Goal: Task Accomplishment & Management: Manage account settings

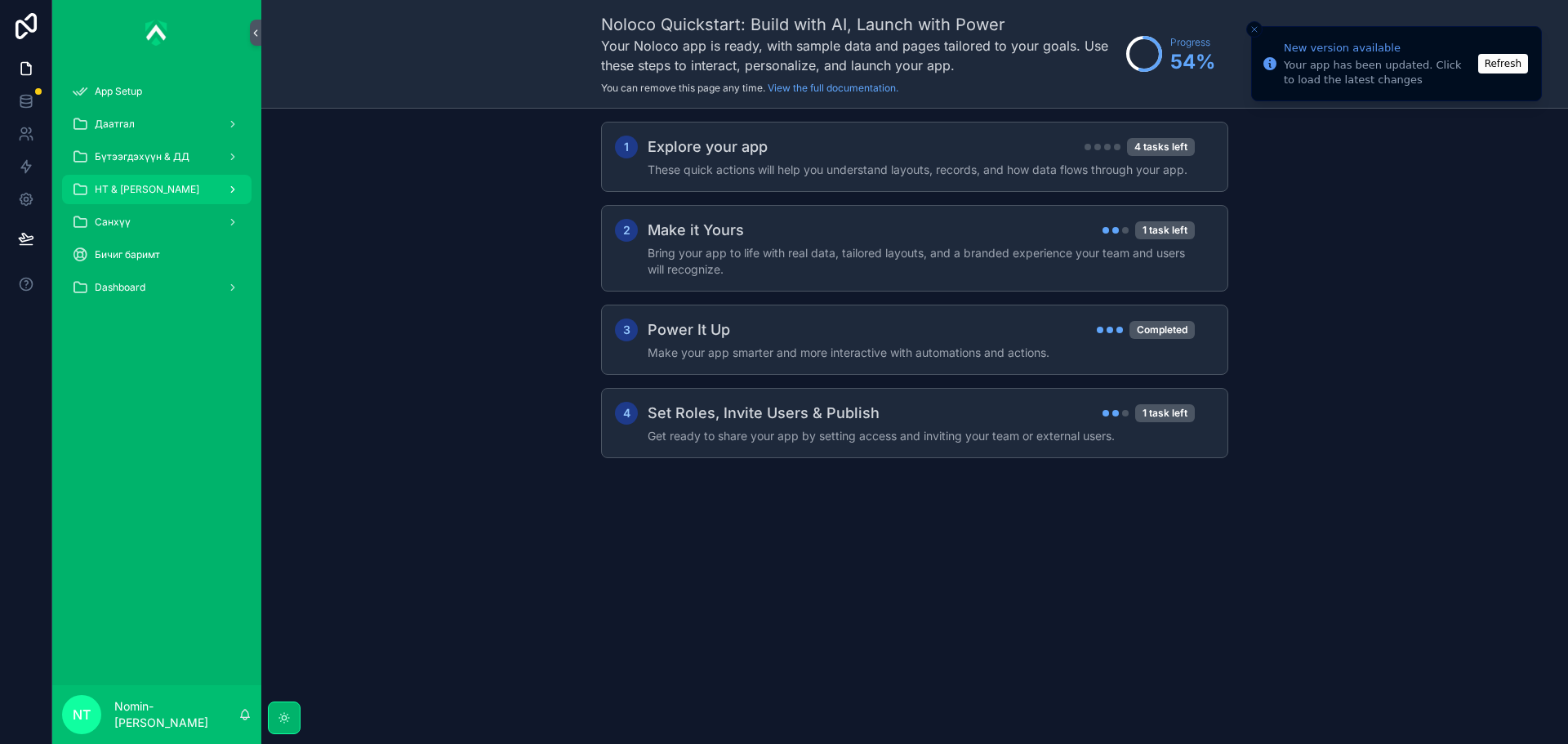
click at [229, 187] on icon "scrollable content" at bounding box center [232, 189] width 11 height 11
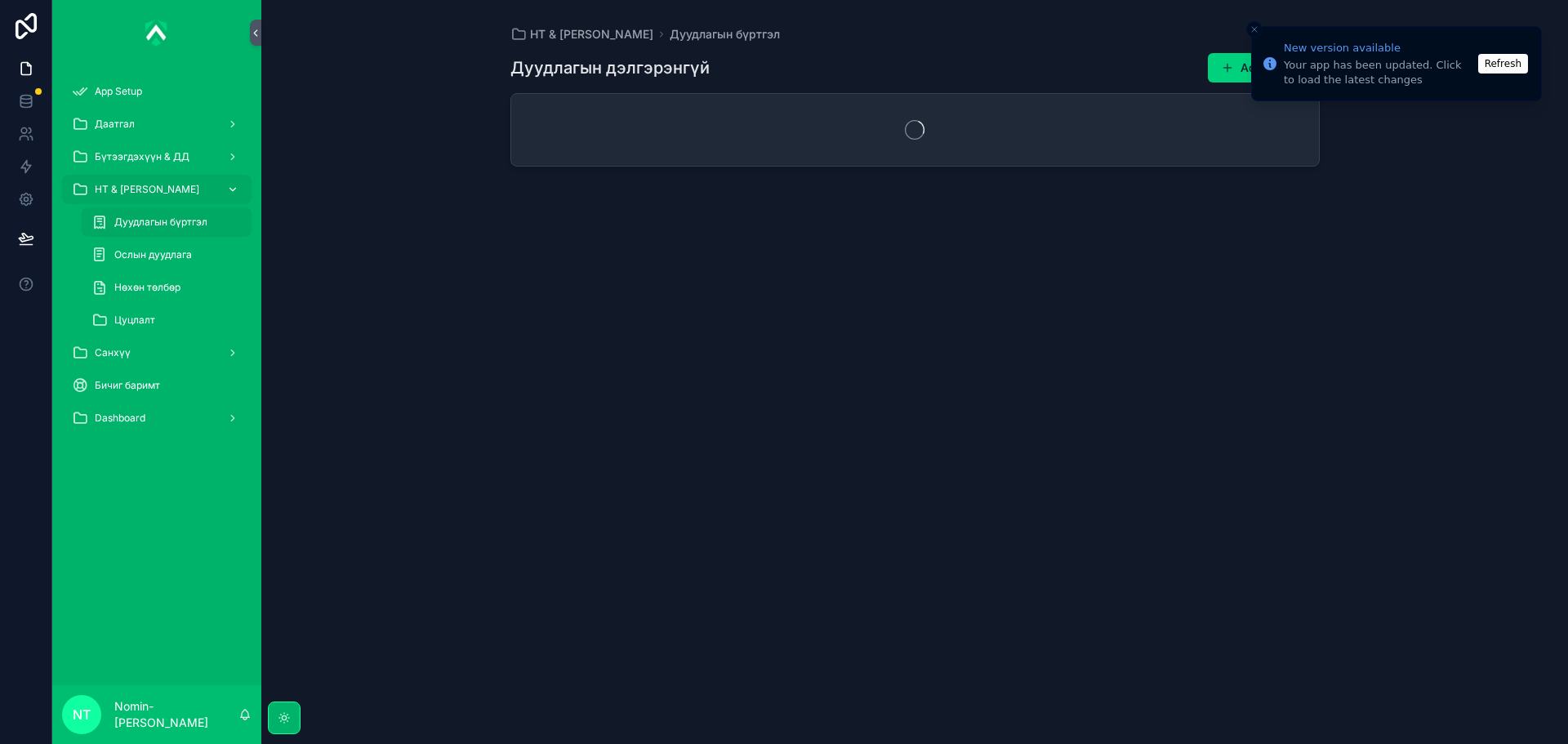
click at [229, 187] on icon "scrollable content" at bounding box center [232, 189] width 11 height 11
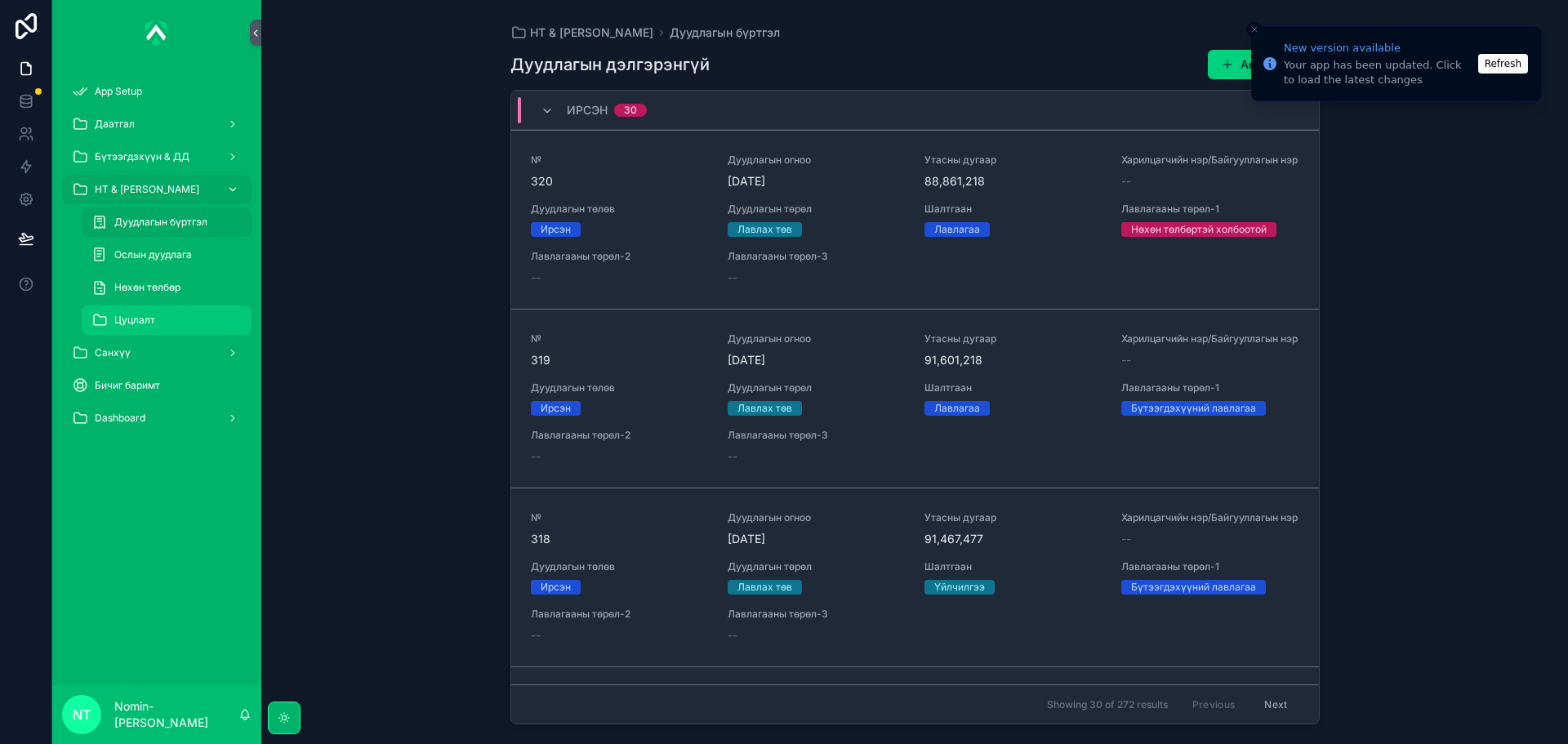
click at [131, 316] on span "Цуцлалт" at bounding box center [134, 320] width 41 height 13
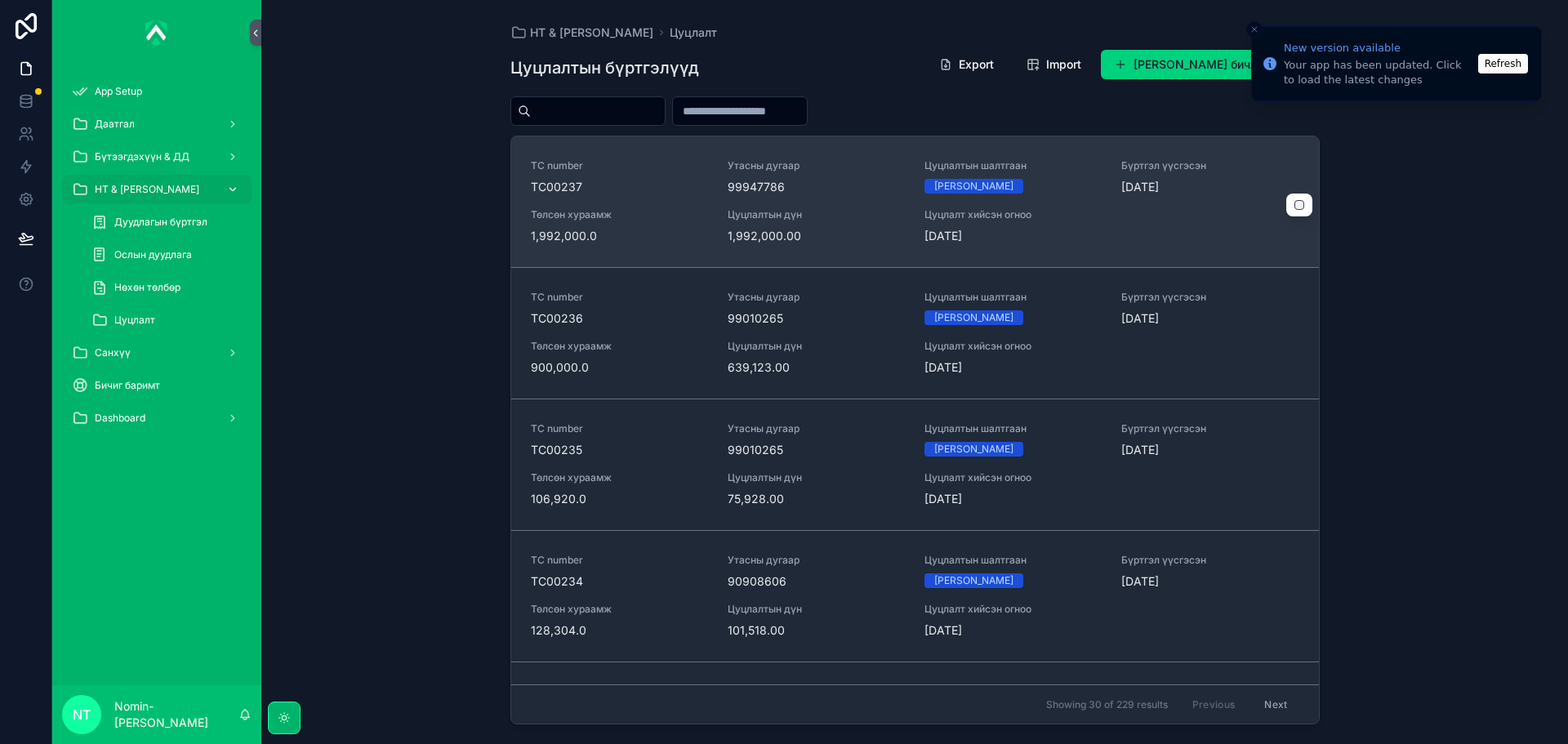
click at [881, 192] on span "99947786" at bounding box center [816, 186] width 177 height 16
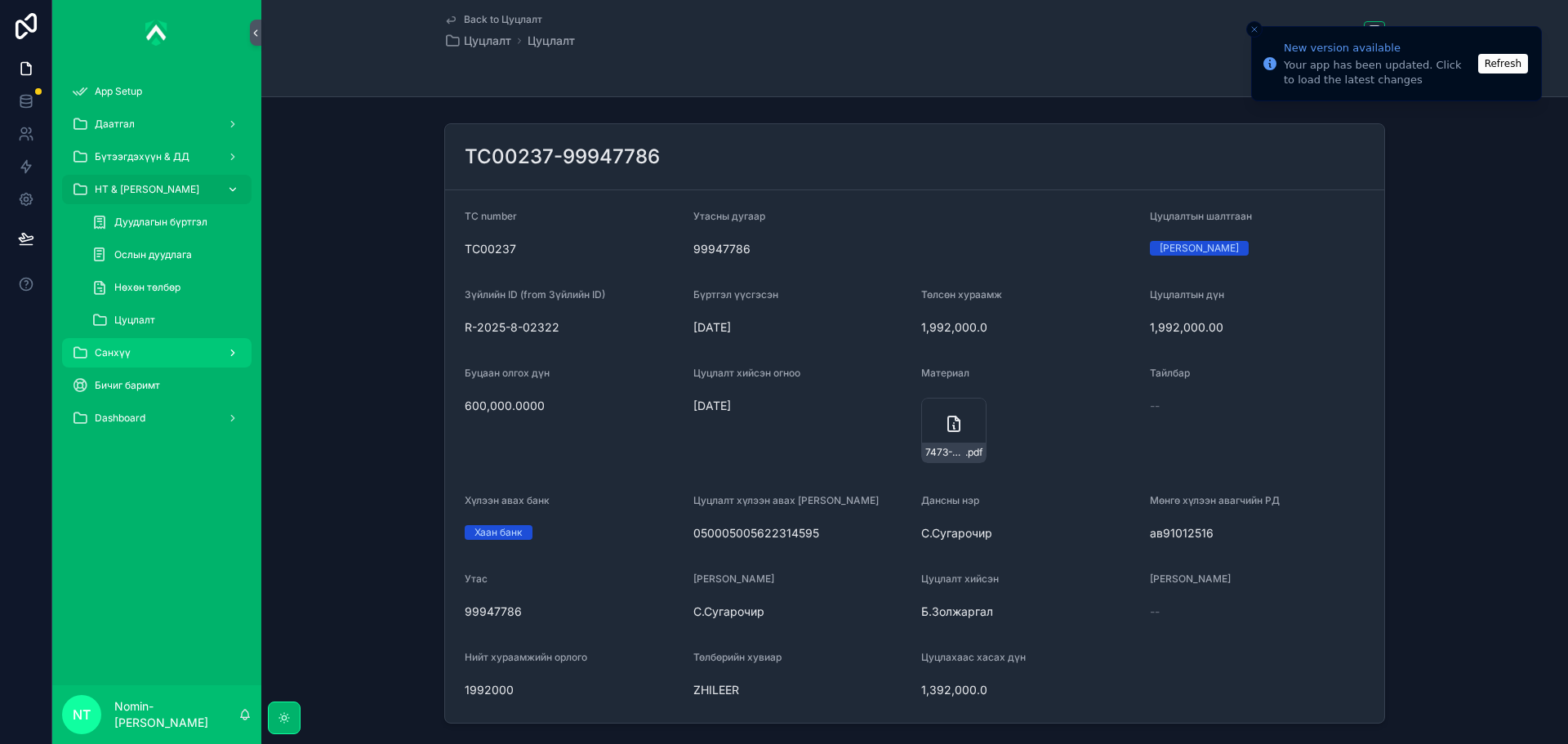
click at [205, 355] on div "Санхүү" at bounding box center [157, 353] width 170 height 26
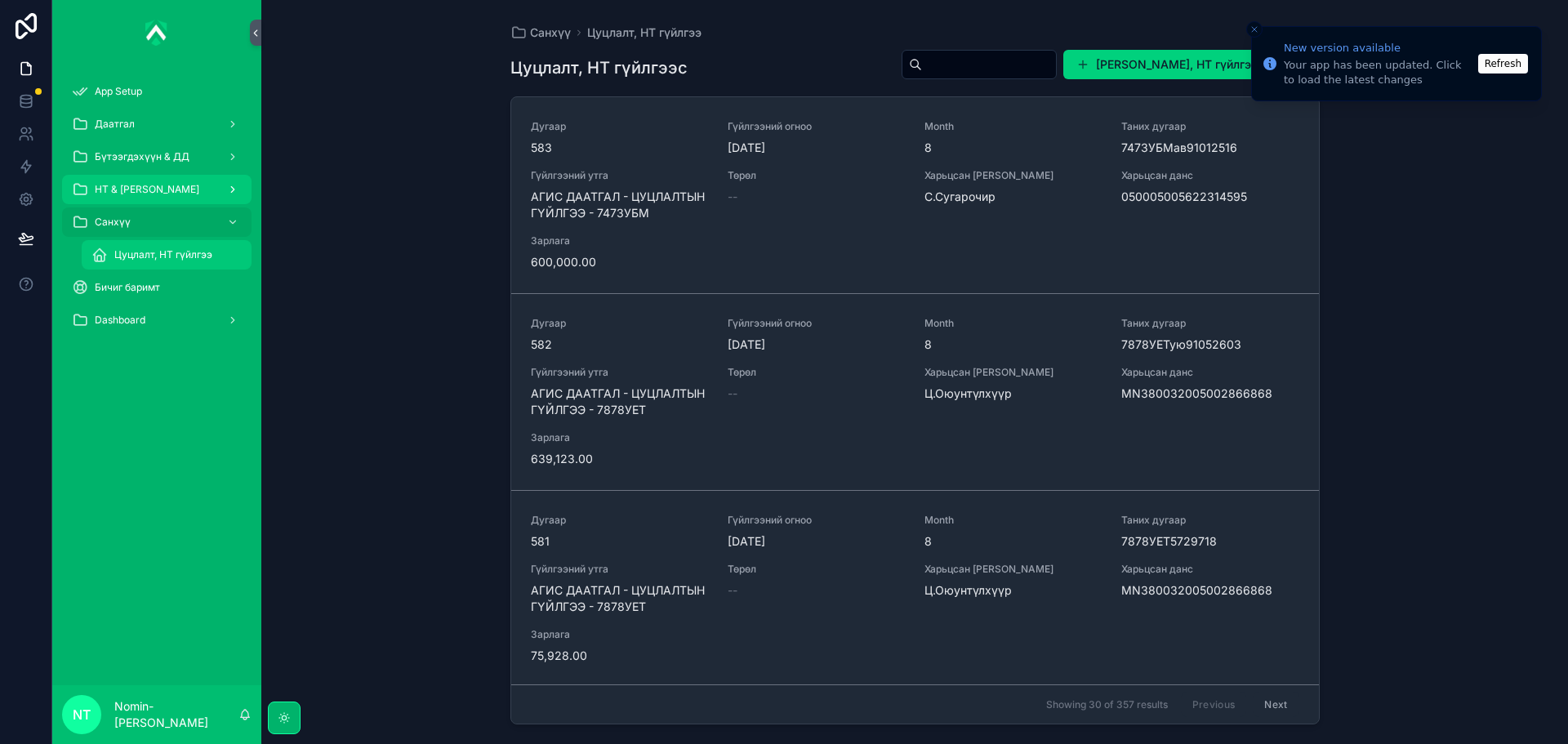
click at [191, 257] on span "Цуцлалт, НТ гүйлгээ" at bounding box center [163, 254] width 98 height 13
click at [220, 258] on div "Цуцлалт, НТ гүйлгээ" at bounding box center [166, 255] width 150 height 26
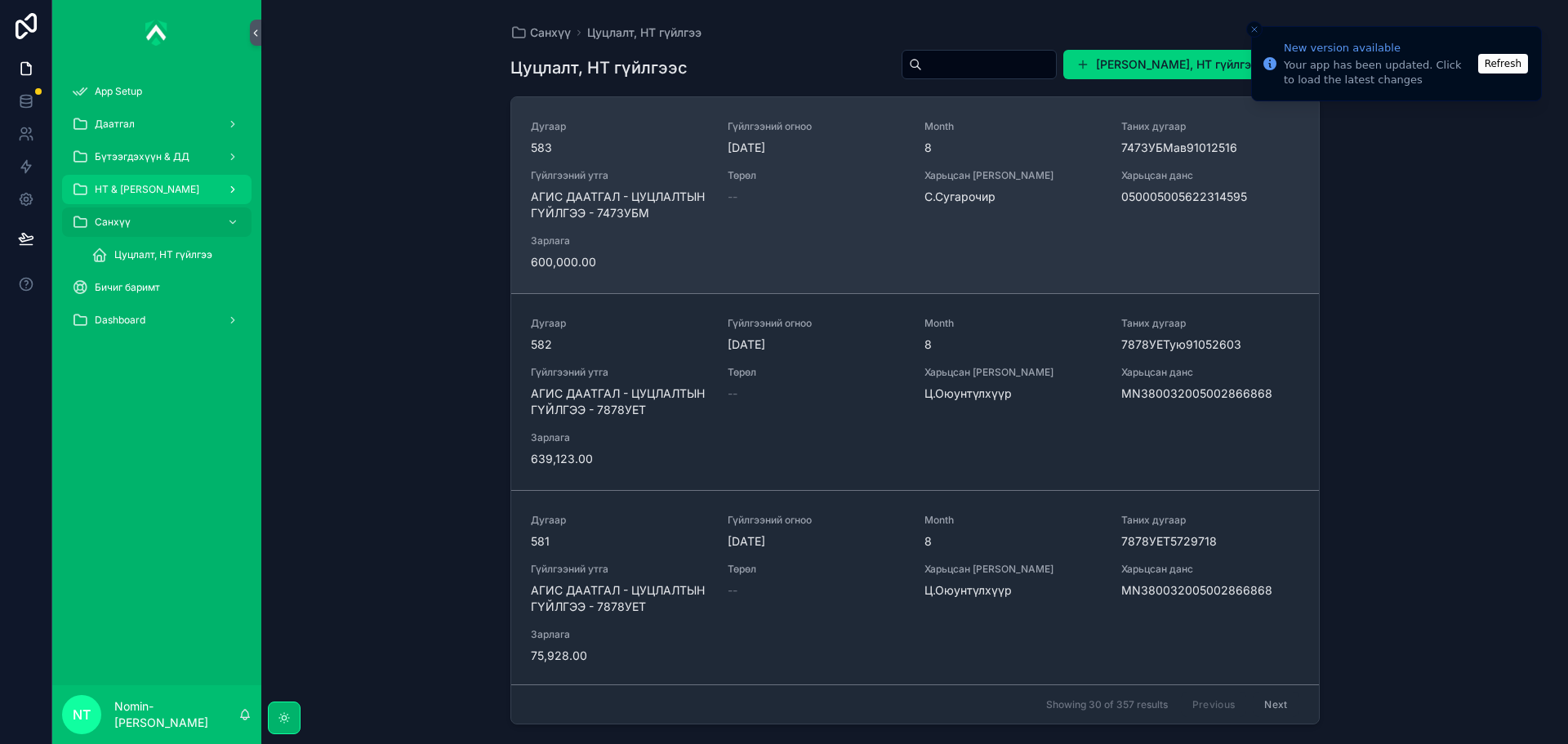
click at [1013, 231] on div "Дугаар 583 Гүйлгээний огноо [DATE] Month 8 Таних дугаар 7473УБМав91012516 Гүйлг…" at bounding box center [914, 194] width 768 height 150
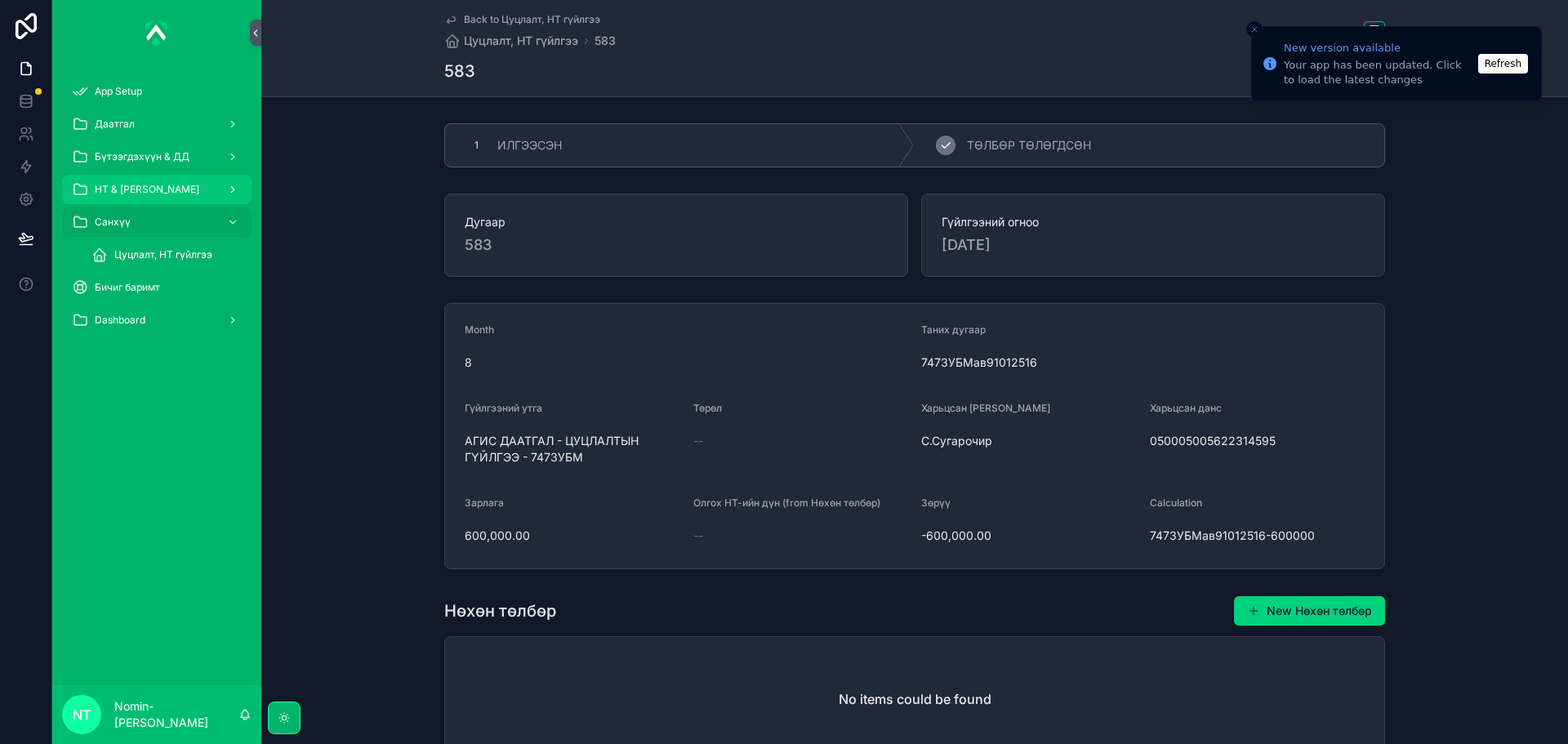
click at [1060, 127] on div "2 ТӨЛБӨР ТӨЛӨГДСӨН" at bounding box center [1149, 145] width 470 height 42
click at [146, 251] on span "Цуцлалт, НТ гүйлгээ" at bounding box center [163, 254] width 98 height 13
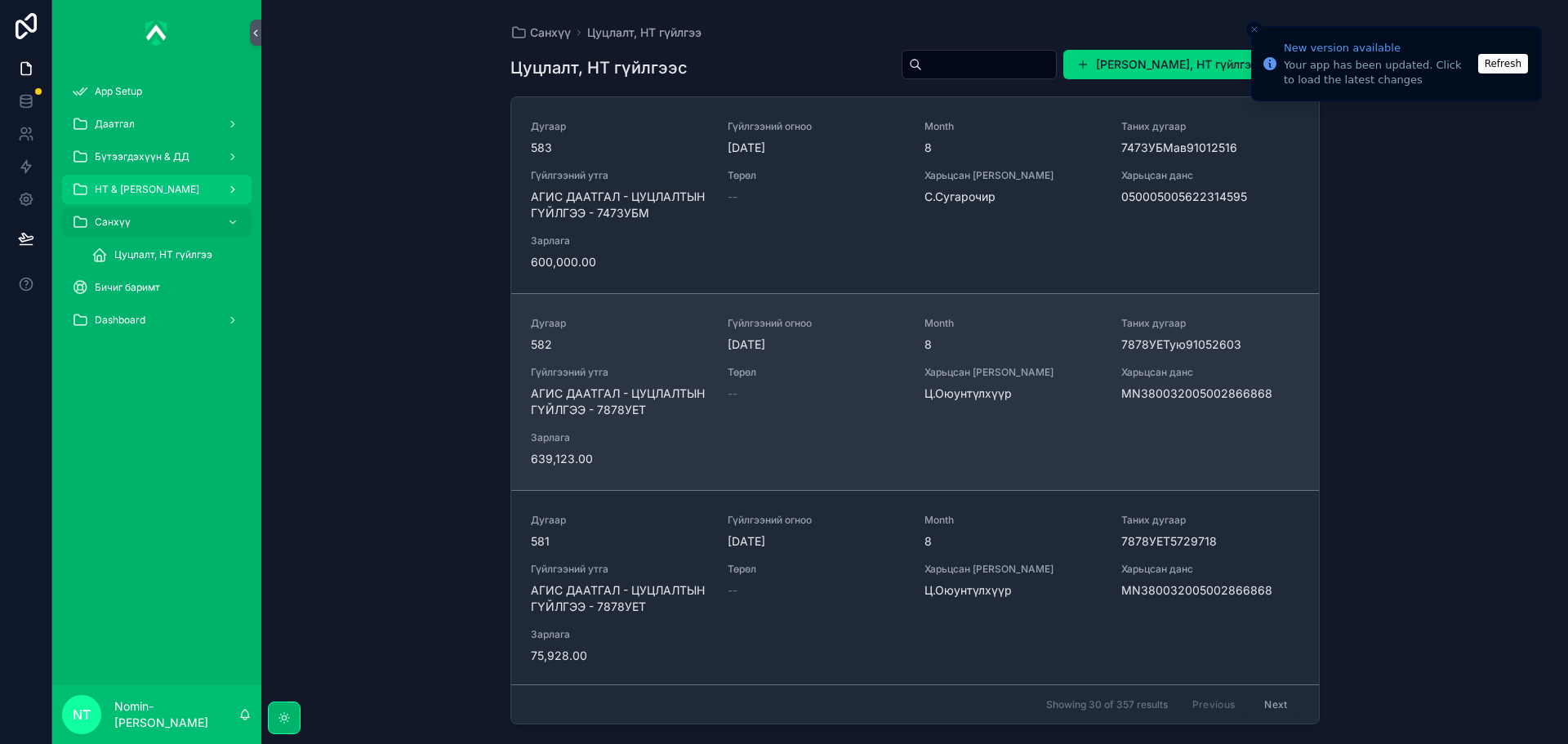
click at [882, 362] on div "Дугаар 582 Гүйлгээний огноо [DATE] Month 8 Таних дугаар 7878УЕТую91052603 Гүйлг…" at bounding box center [914, 392] width 768 height 150
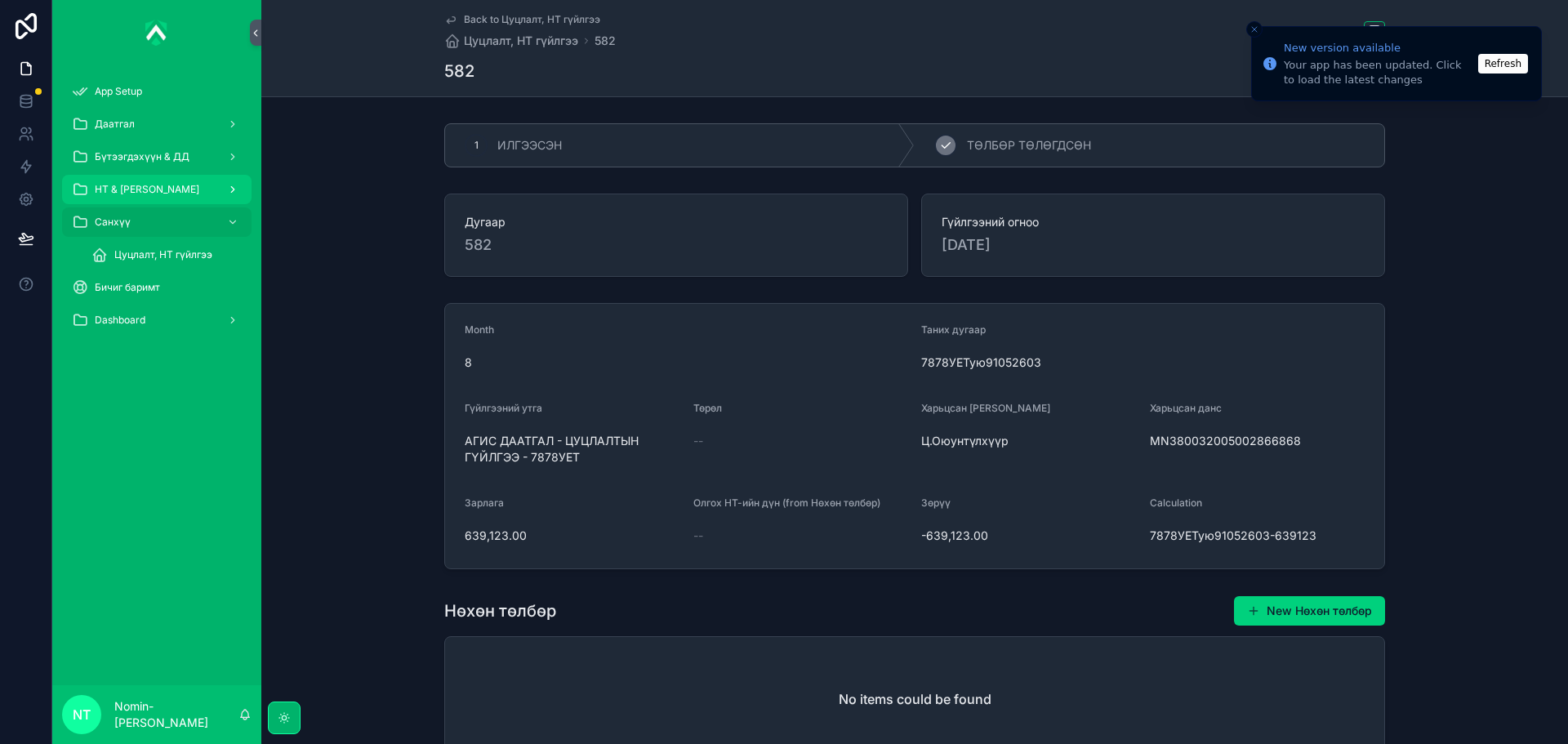
click at [993, 151] on span "ТӨЛБӨР ТӨЛӨГДСӨН" at bounding box center [1028, 145] width 124 height 16
click at [144, 250] on span "Цуцлалт, НТ гүйлгээ" at bounding box center [163, 254] width 98 height 13
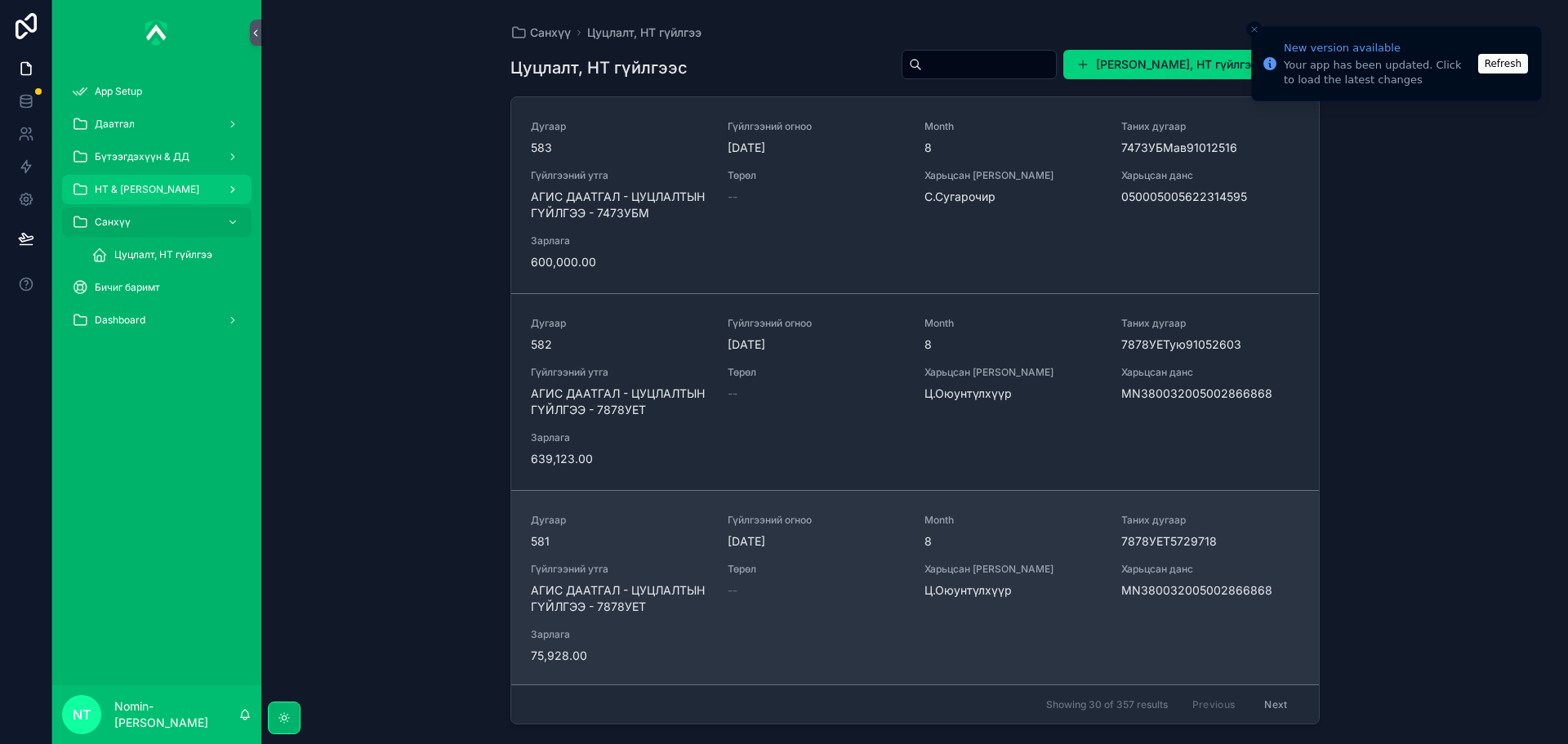
click at [938, 562] on div "Дугаар 581 Гүйлгээний огноо [DATE] Month 8 Таних дугаар 7878УЕТ5729718 Гүйлгээн…" at bounding box center [914, 589] width 768 height 150
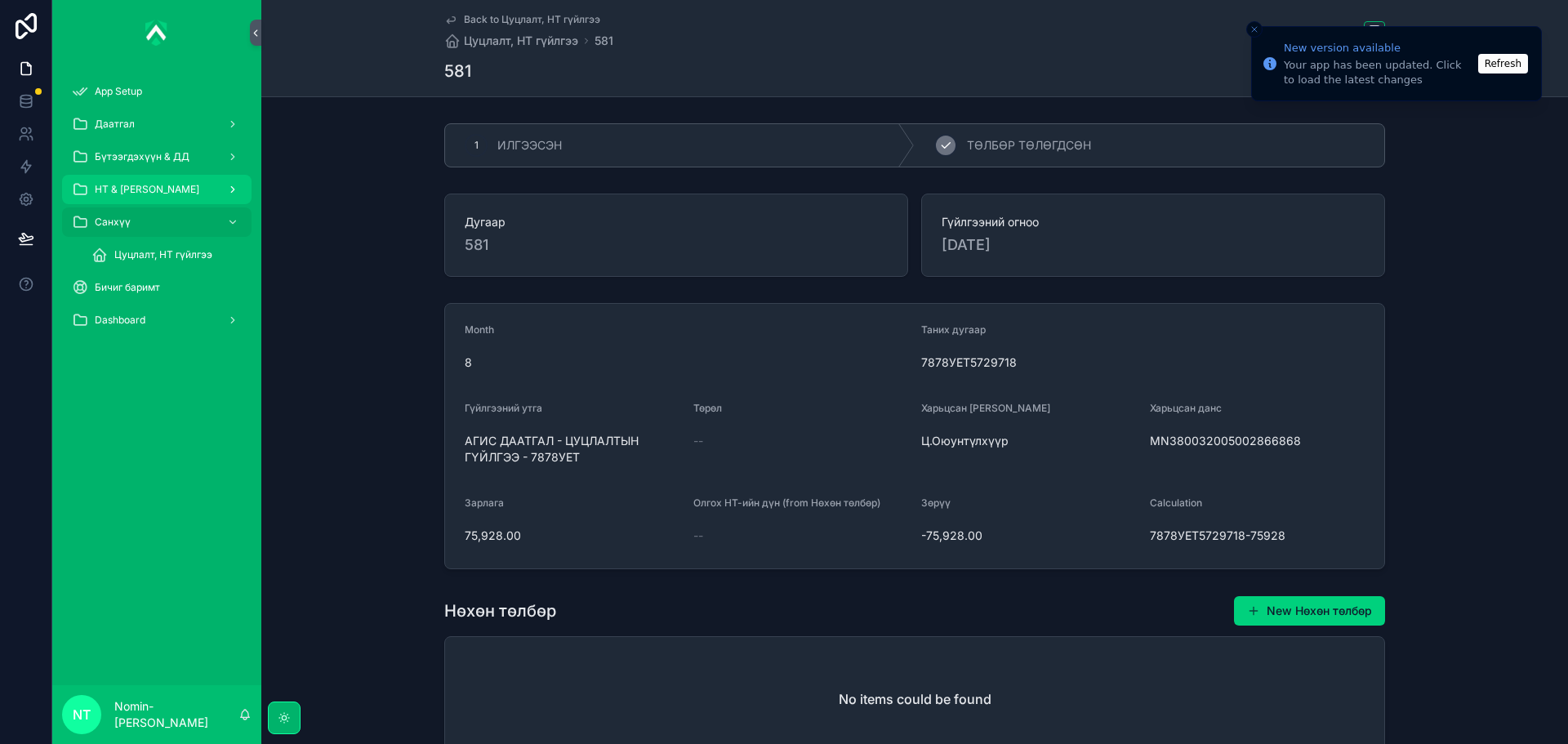
click at [994, 152] on span "ТӨЛБӨР ТӨЛӨГДСӨН" at bounding box center [1028, 145] width 124 height 16
click at [165, 253] on span "Цуцлалт, НТ гүйлгээ" at bounding box center [163, 254] width 98 height 13
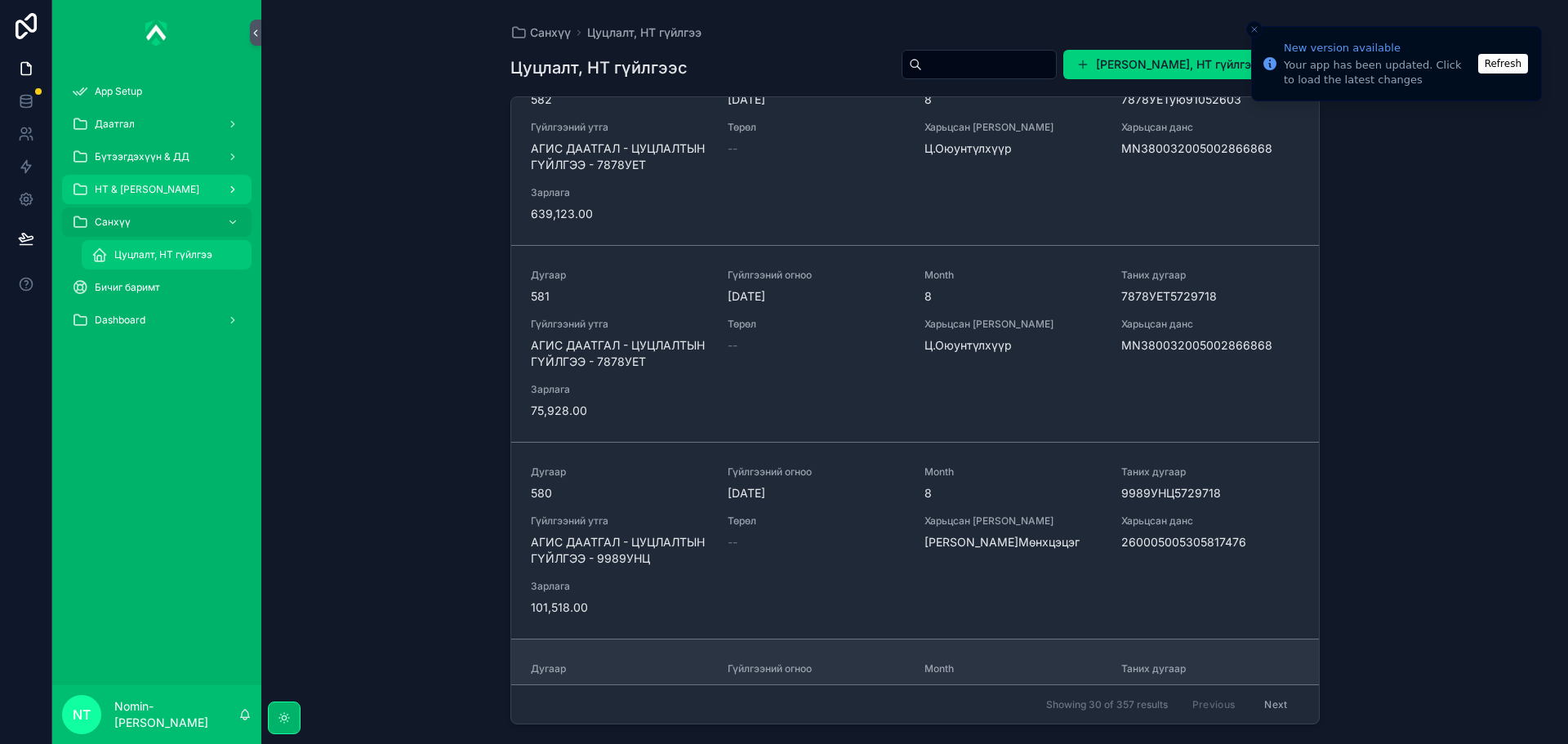
scroll to position [490, 0]
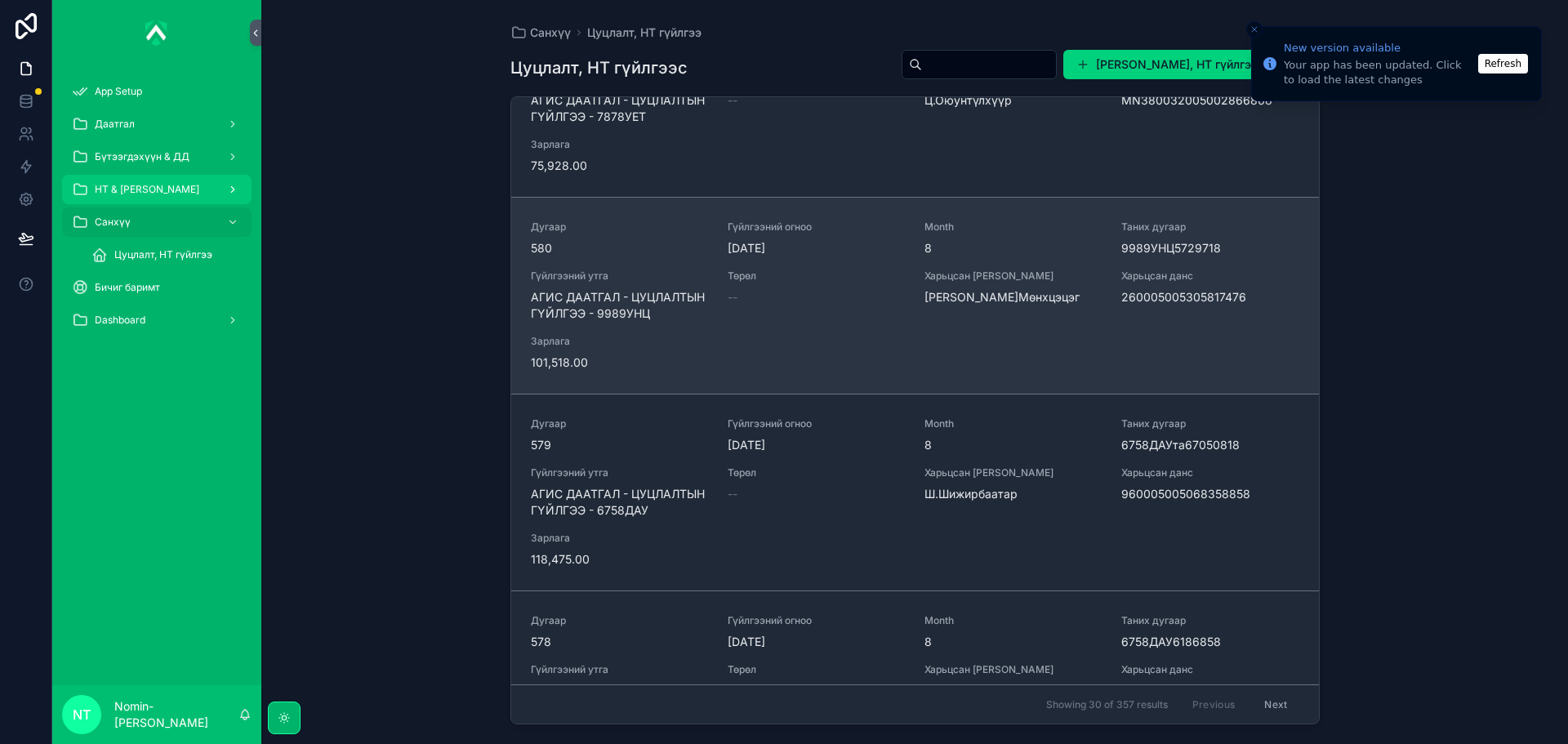
click at [784, 294] on div "--" at bounding box center [816, 297] width 177 height 16
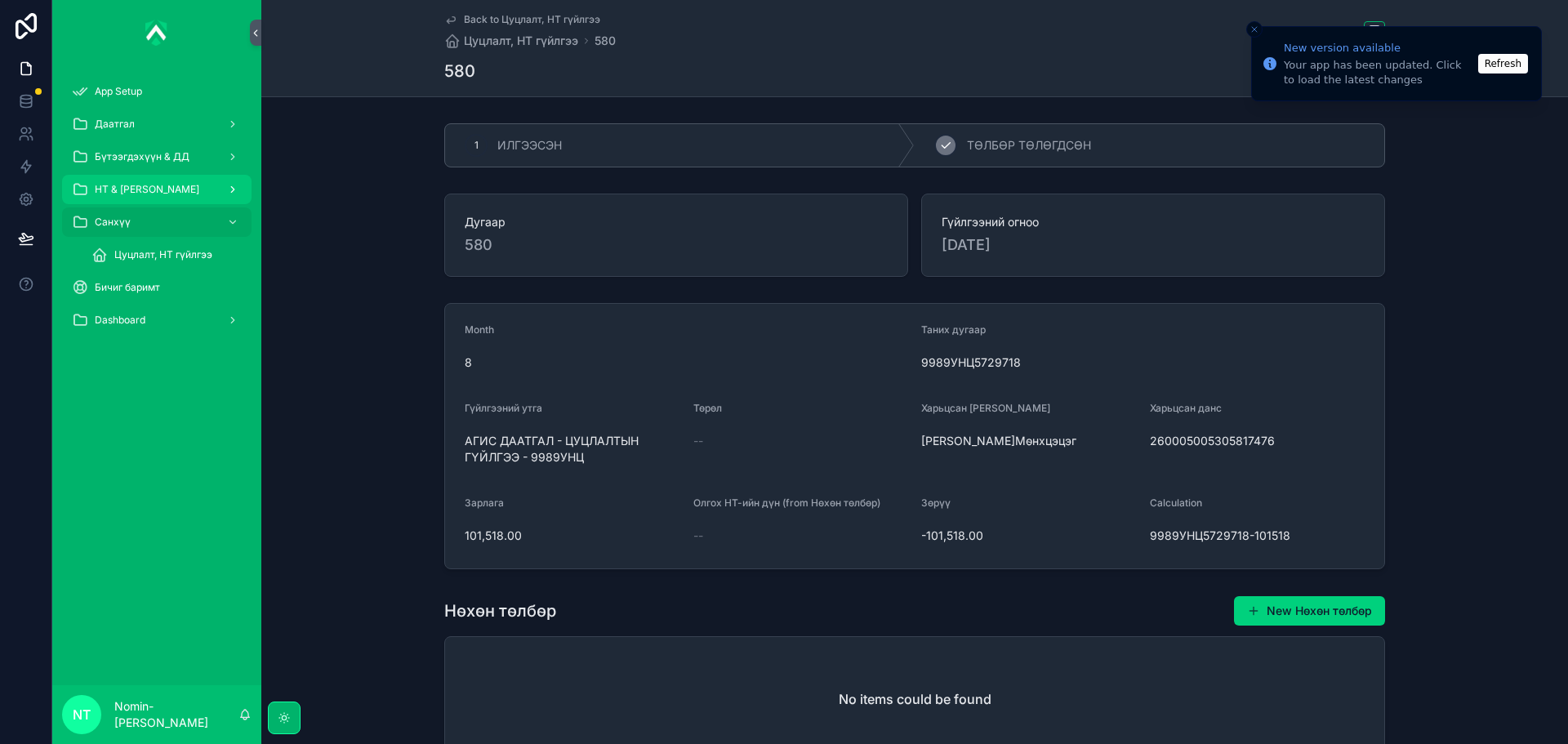
click at [980, 162] on div "2 ТӨЛБӨР ТӨЛӨГДСӨН" at bounding box center [1149, 145] width 470 height 42
drag, startPoint x: 92, startPoint y: 92, endPoint x: 106, endPoint y: 96, distance: 14.6
click at [93, 92] on div "App Setup" at bounding box center [157, 91] width 170 height 26
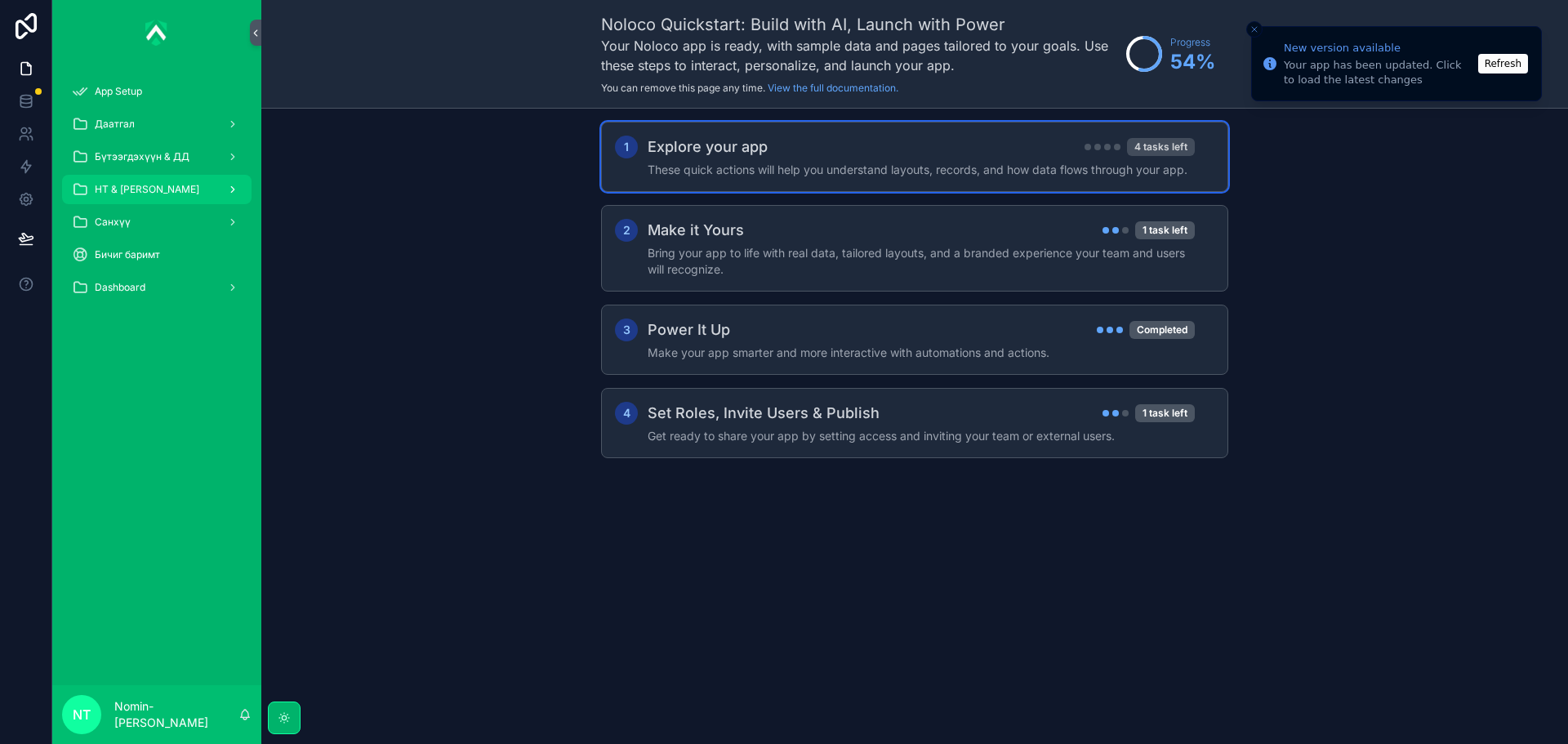
click at [1149, 141] on div "4 tasks left" at bounding box center [1161, 147] width 68 height 18
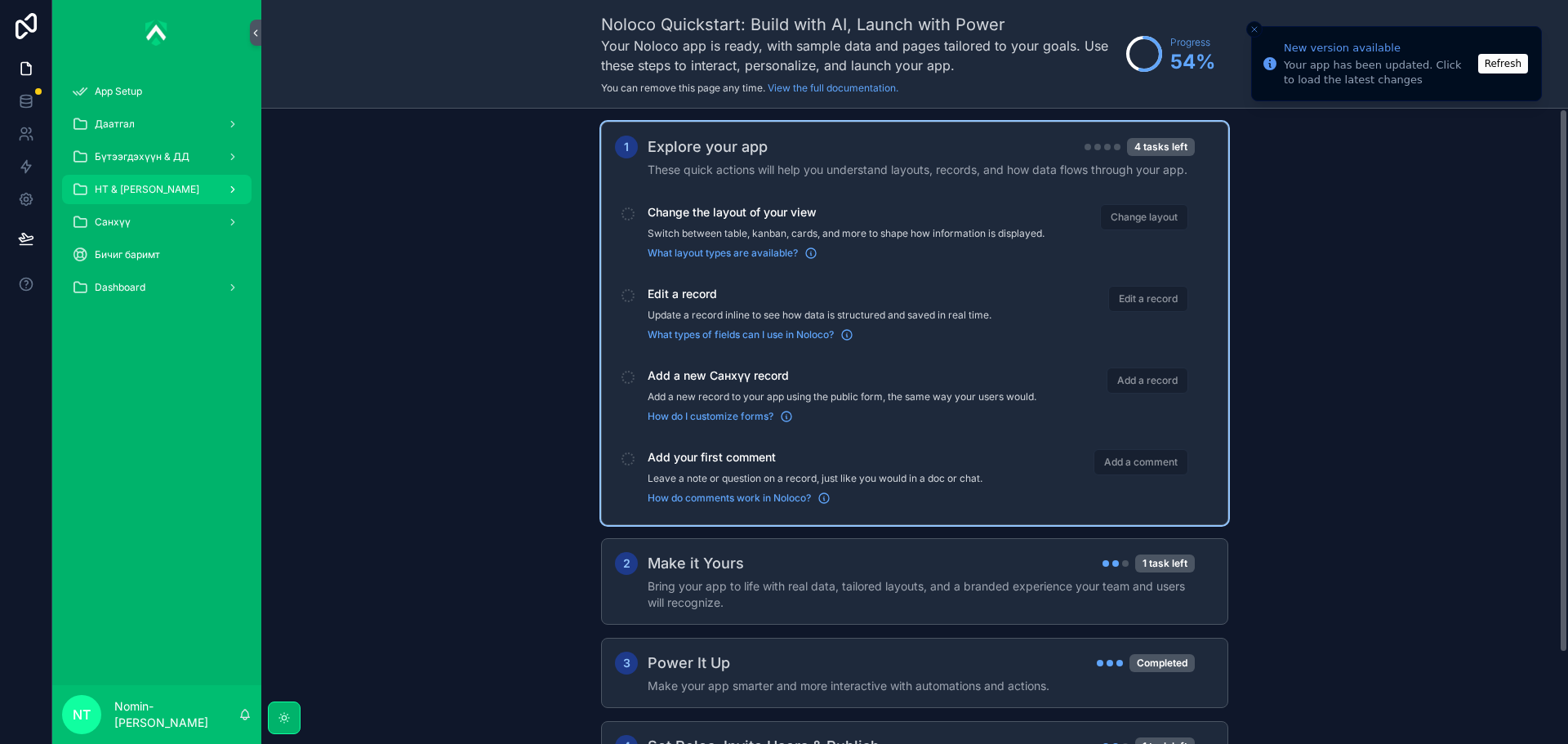
click at [1150, 137] on div "Explore your app 4 tasks left" at bounding box center [921, 147] width 547 height 23
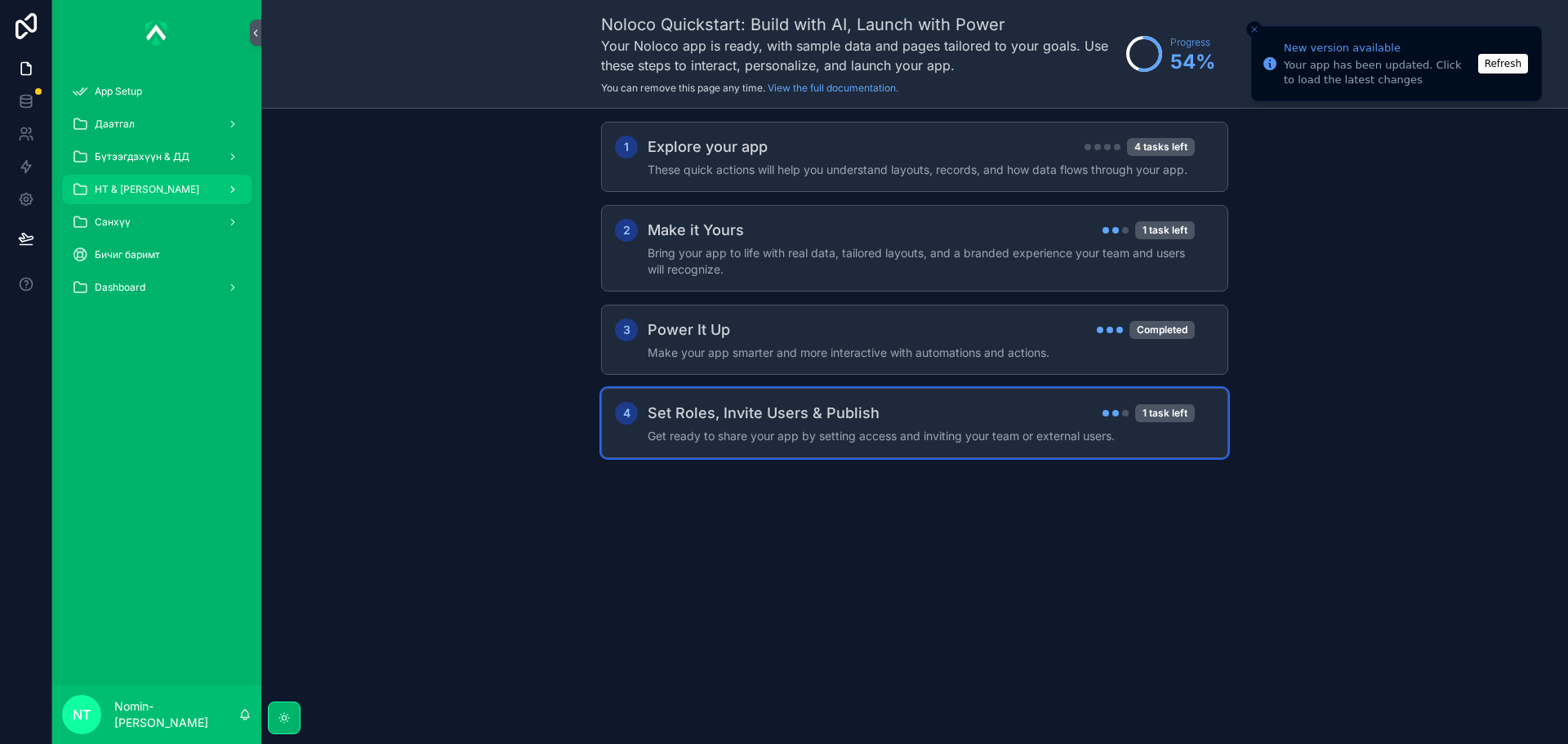
click at [1125, 409] on div "1 task left" at bounding box center [1148, 413] width 92 height 18
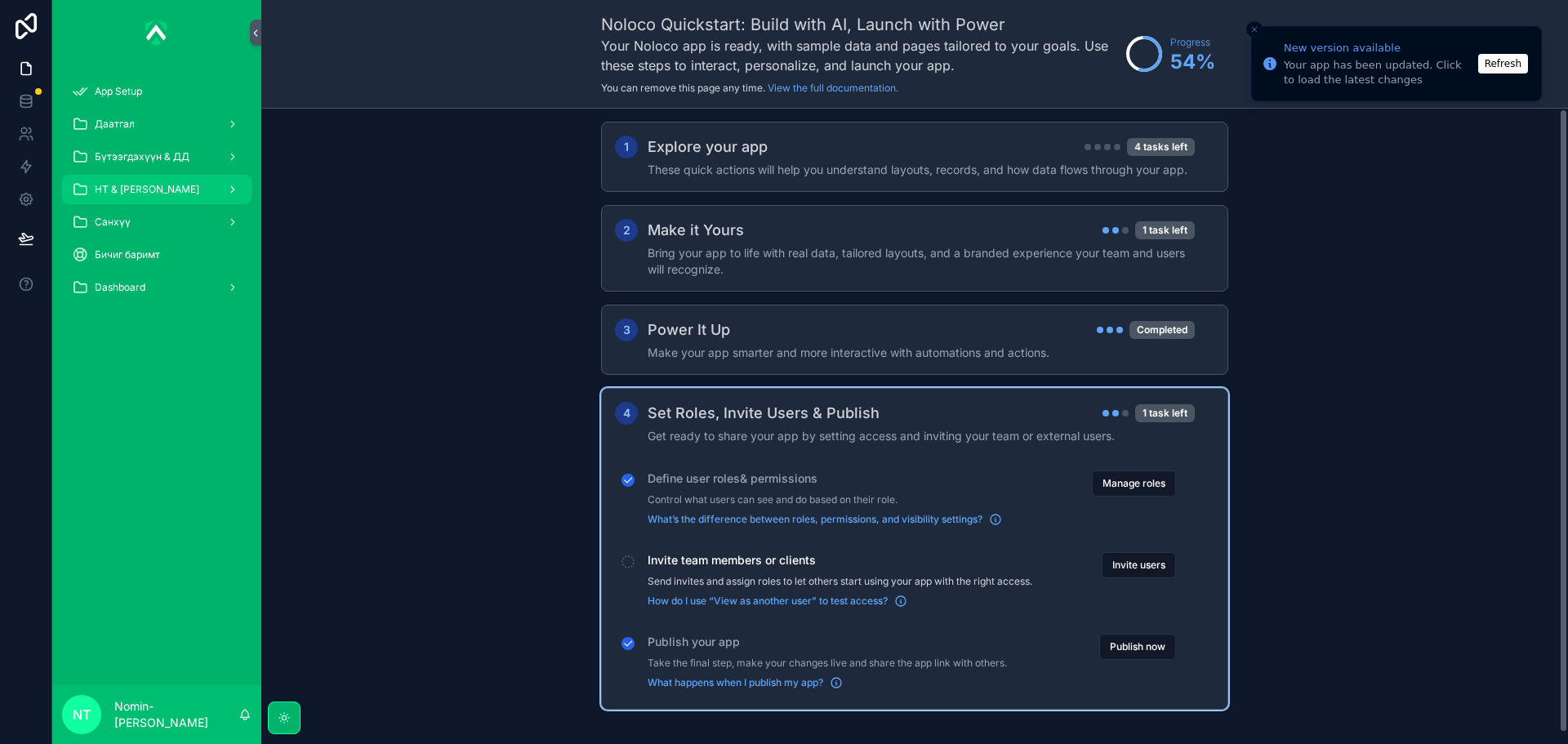
click at [793, 493] on p "Control what users can see and do based on their role." at bounding box center [840, 499] width 385 height 13
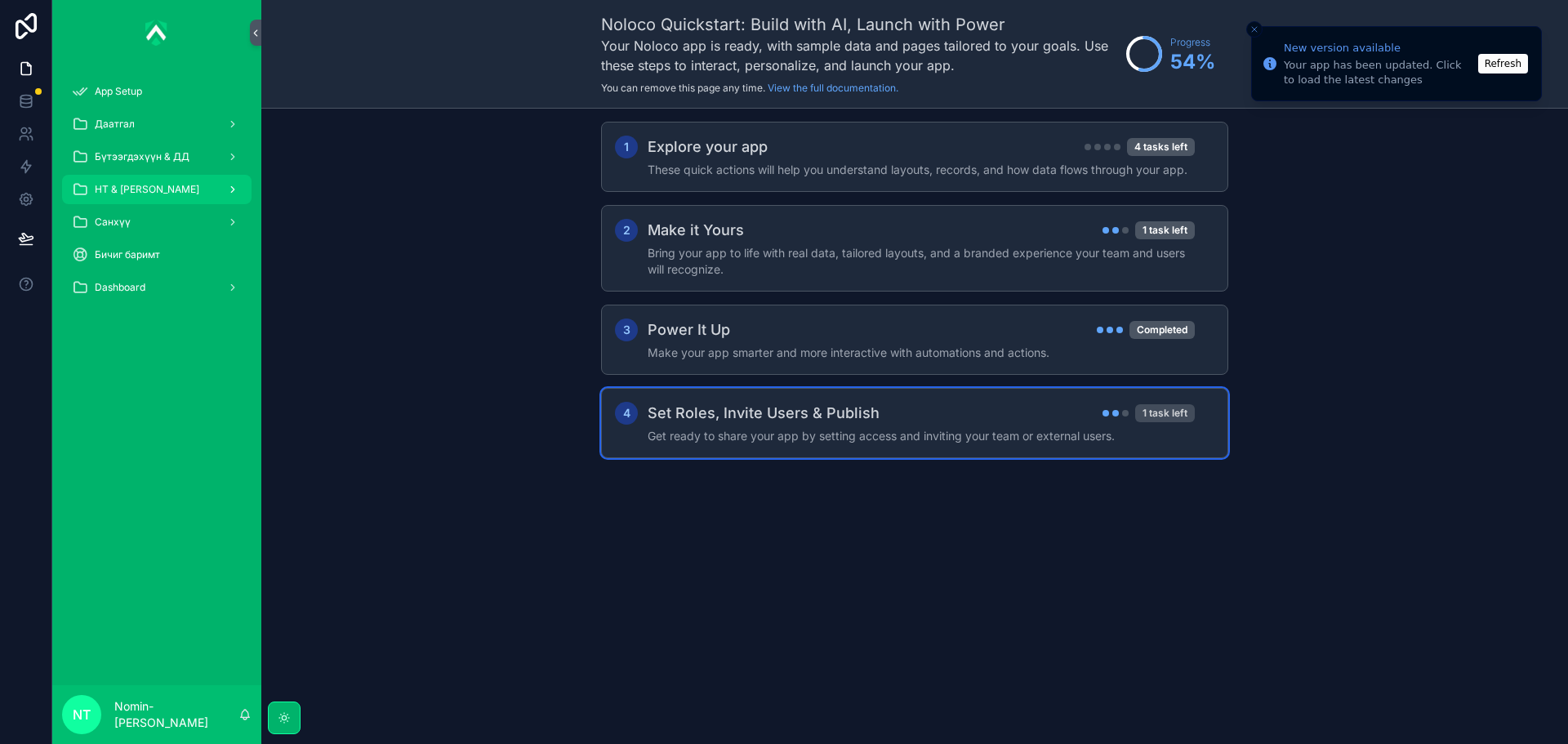
click at [1148, 417] on div "1 task left" at bounding box center [1164, 413] width 60 height 18
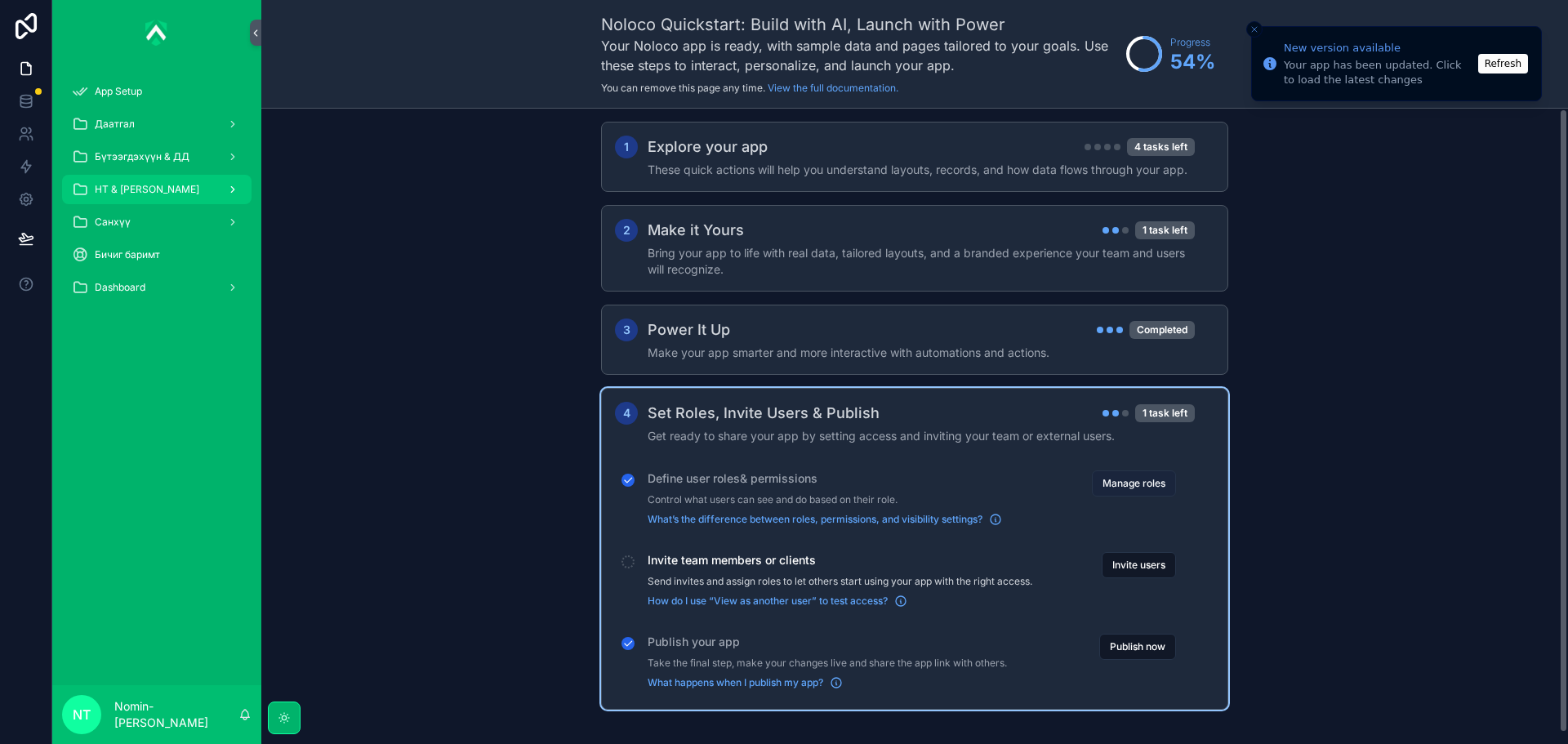
click at [1154, 483] on button "Manage roles" at bounding box center [1134, 484] width 84 height 26
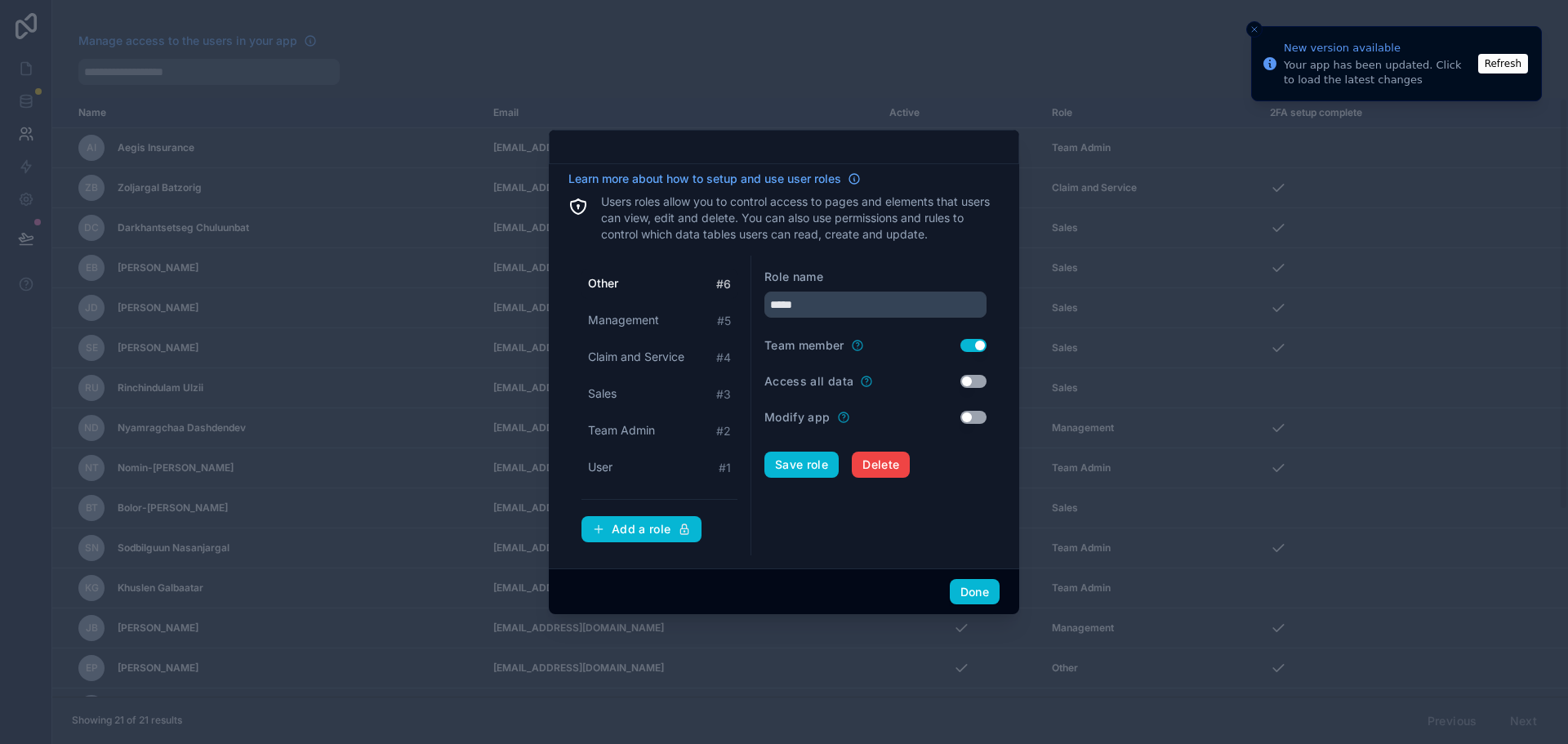
click at [1090, 147] on div at bounding box center [784, 372] width 1568 height 744
click at [960, 585] on button "Done" at bounding box center [974, 592] width 49 height 26
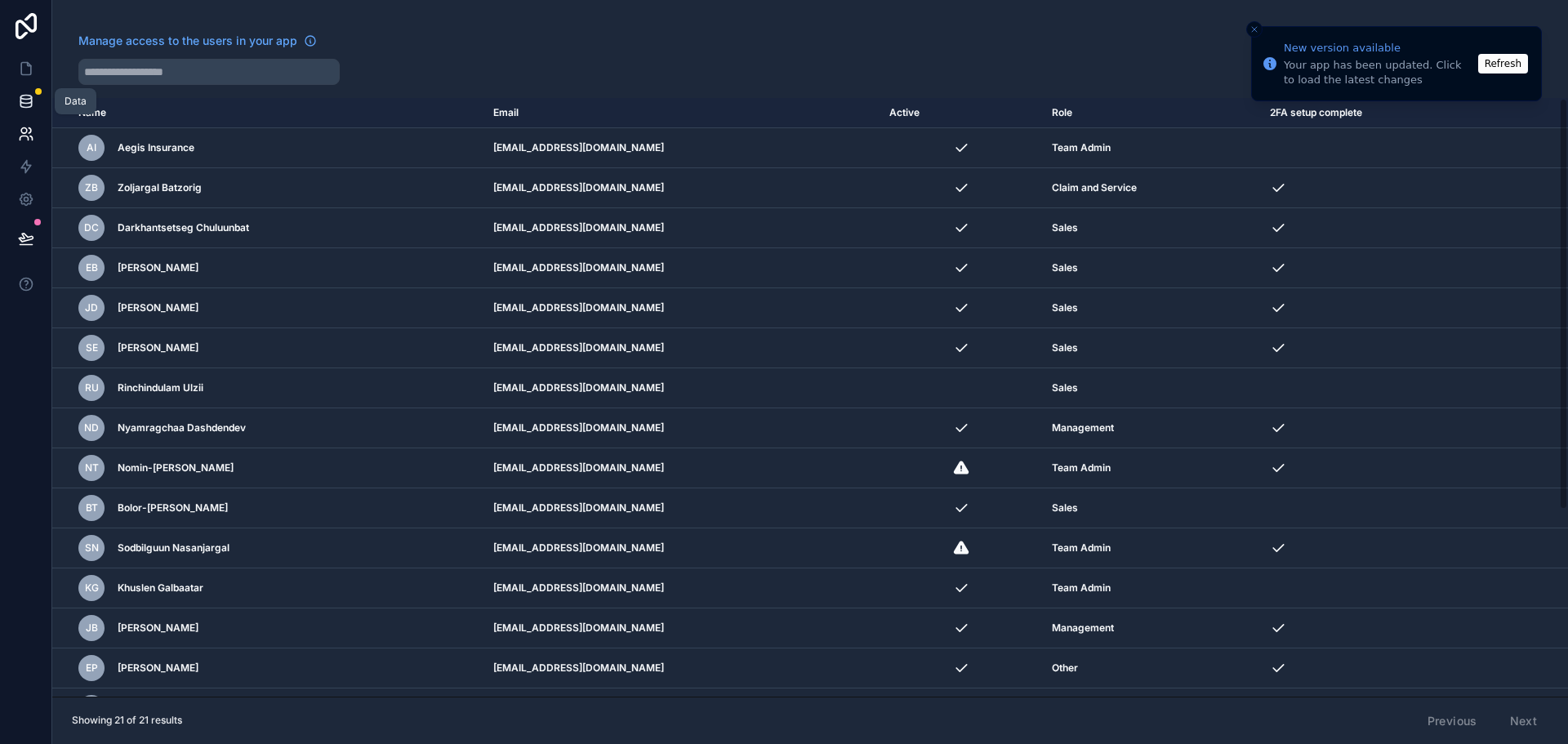
click at [24, 102] on icon at bounding box center [26, 101] width 16 height 16
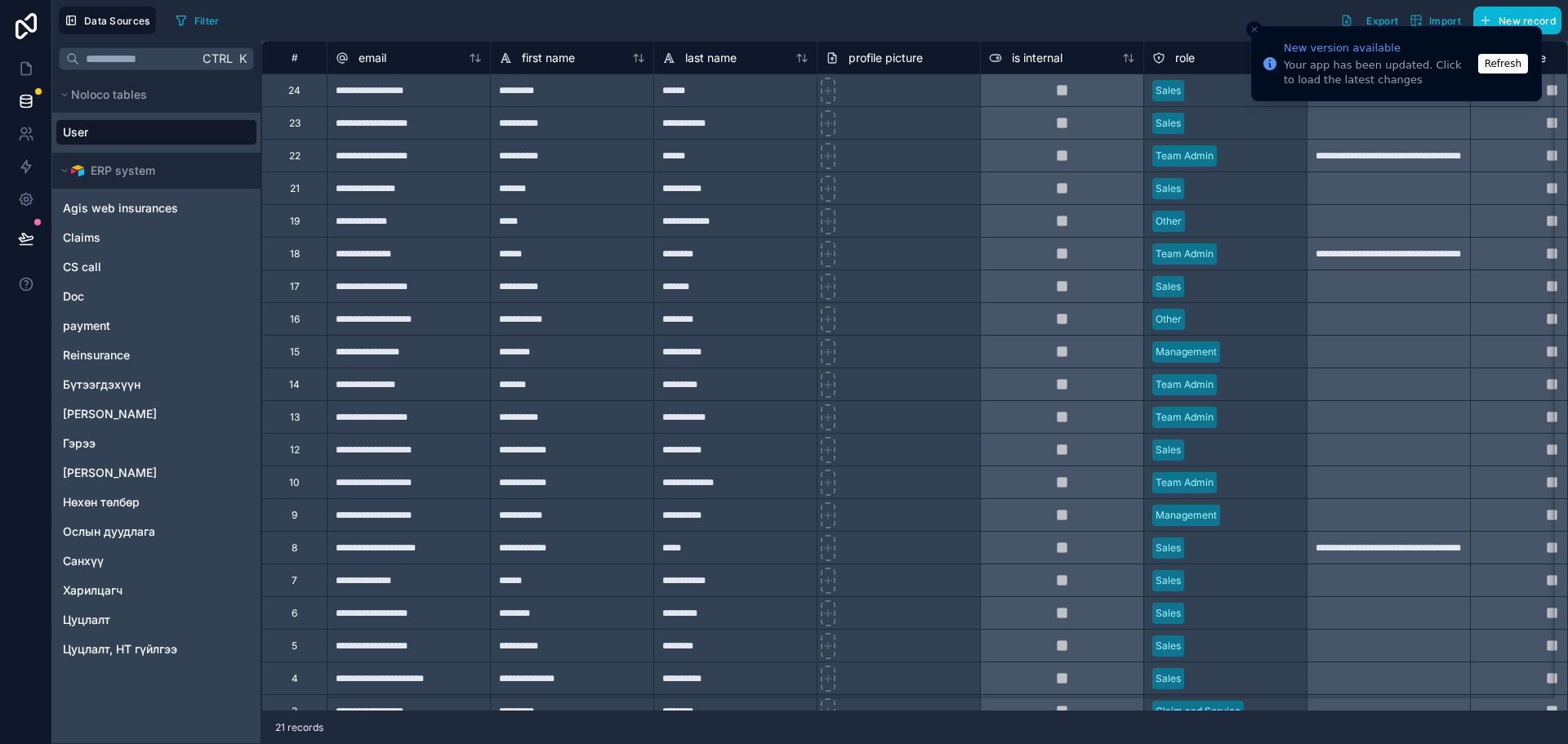
click at [1249, 29] on icon "Close toast" at bounding box center [1253, 29] width 10 height 10
click at [94, 563] on span "Санхүү" at bounding box center [83, 561] width 41 height 16
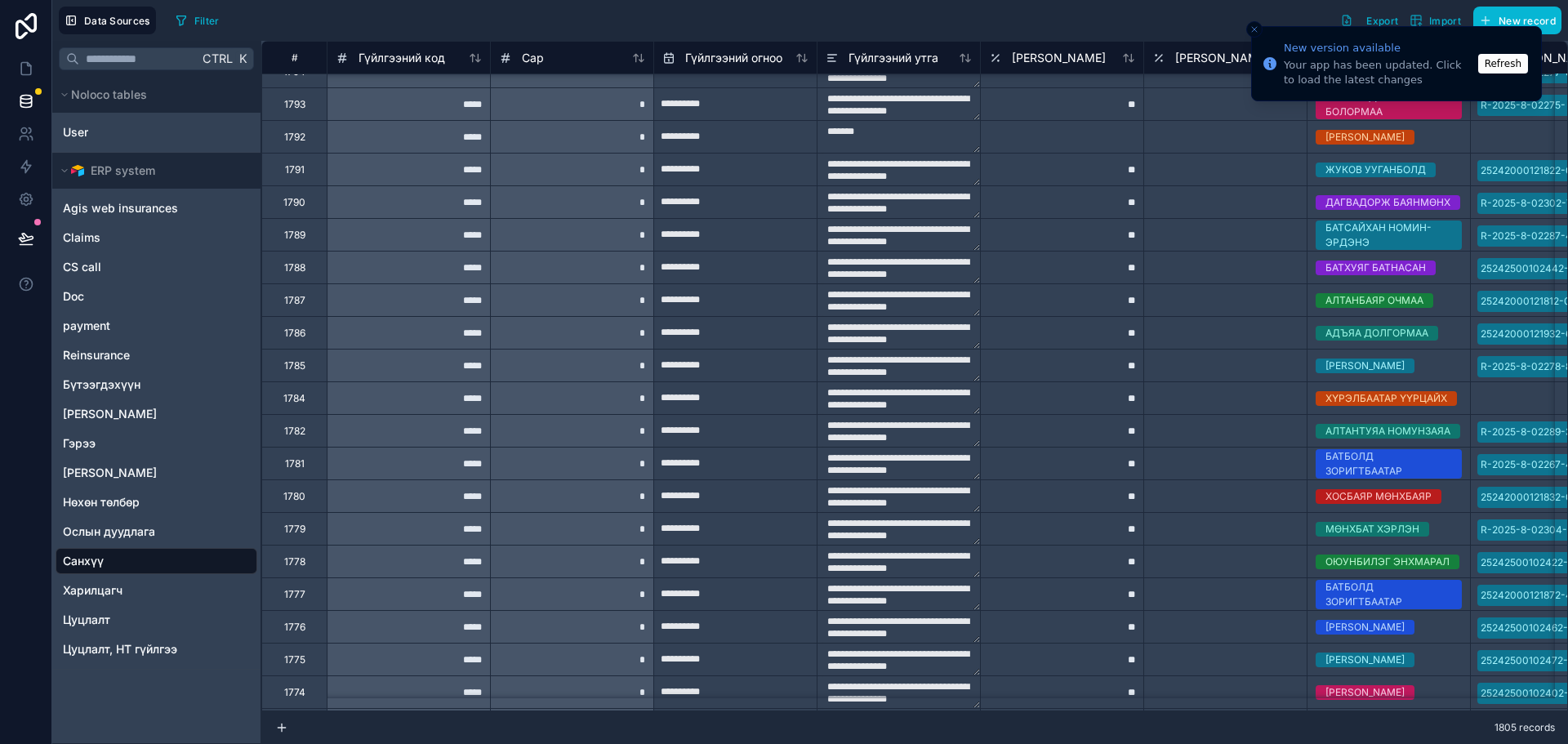
scroll to position [1144, 0]
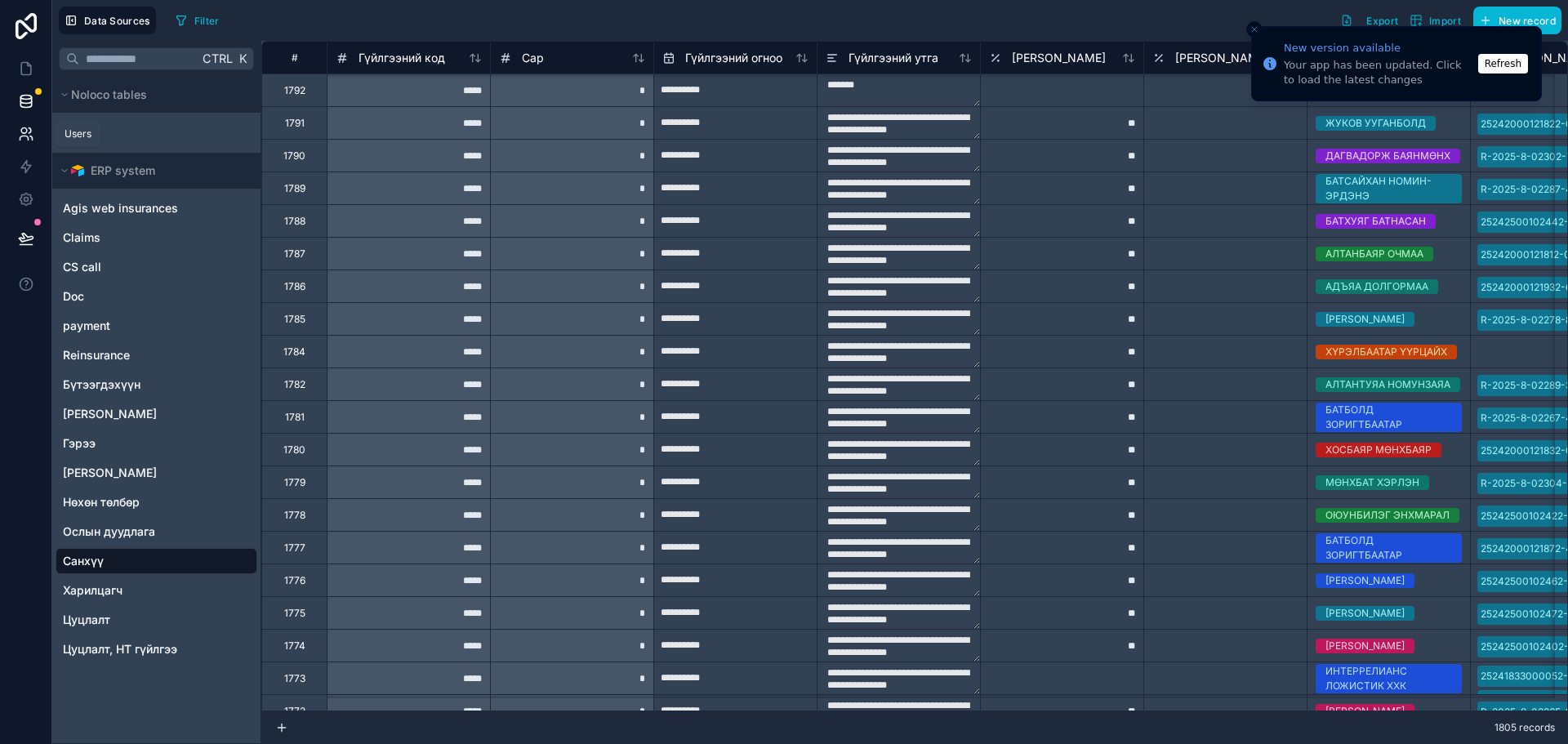
click at [16, 127] on link at bounding box center [25, 134] width 51 height 33
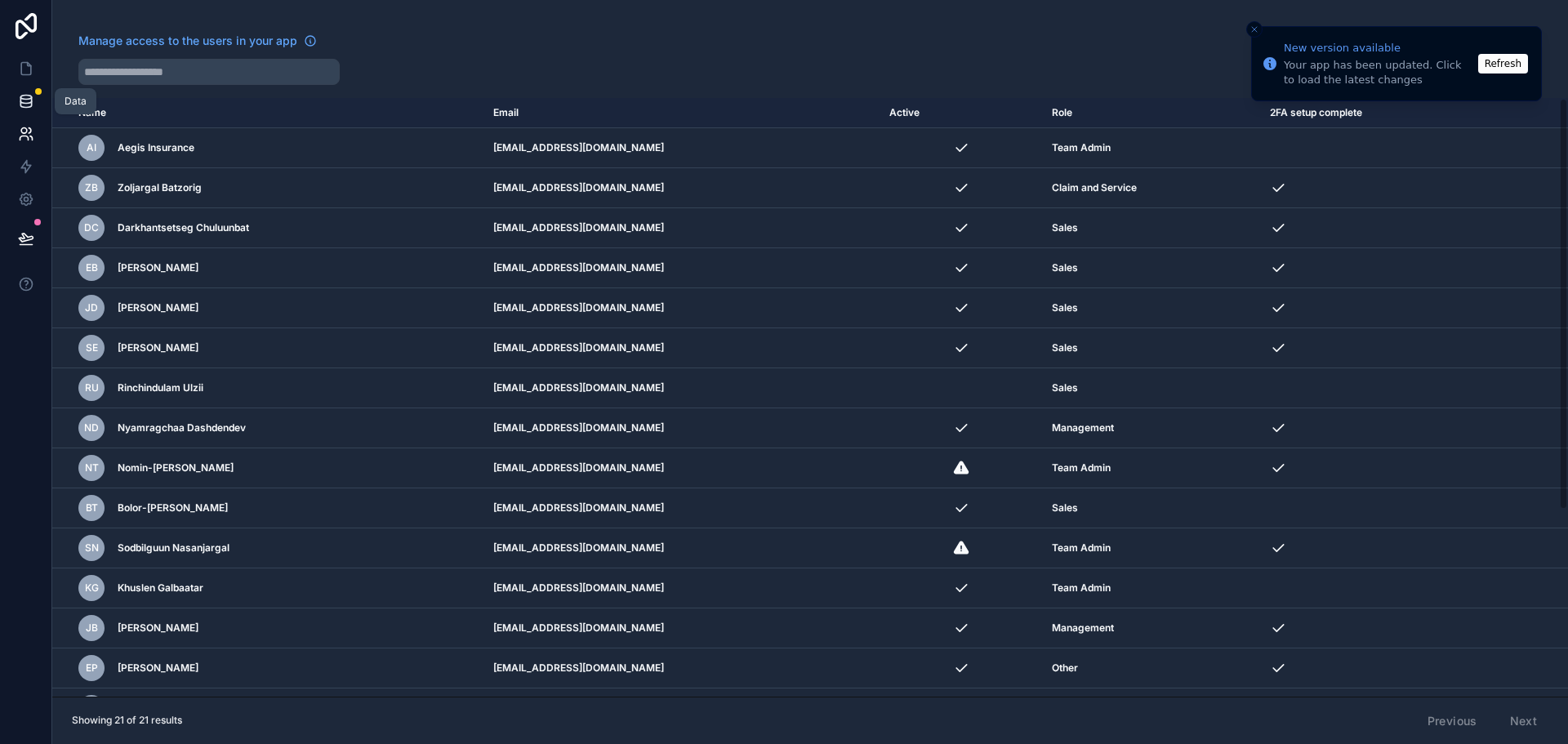
click at [28, 101] on icon at bounding box center [26, 101] width 16 height 16
click at [29, 69] on icon at bounding box center [26, 69] width 16 height 16
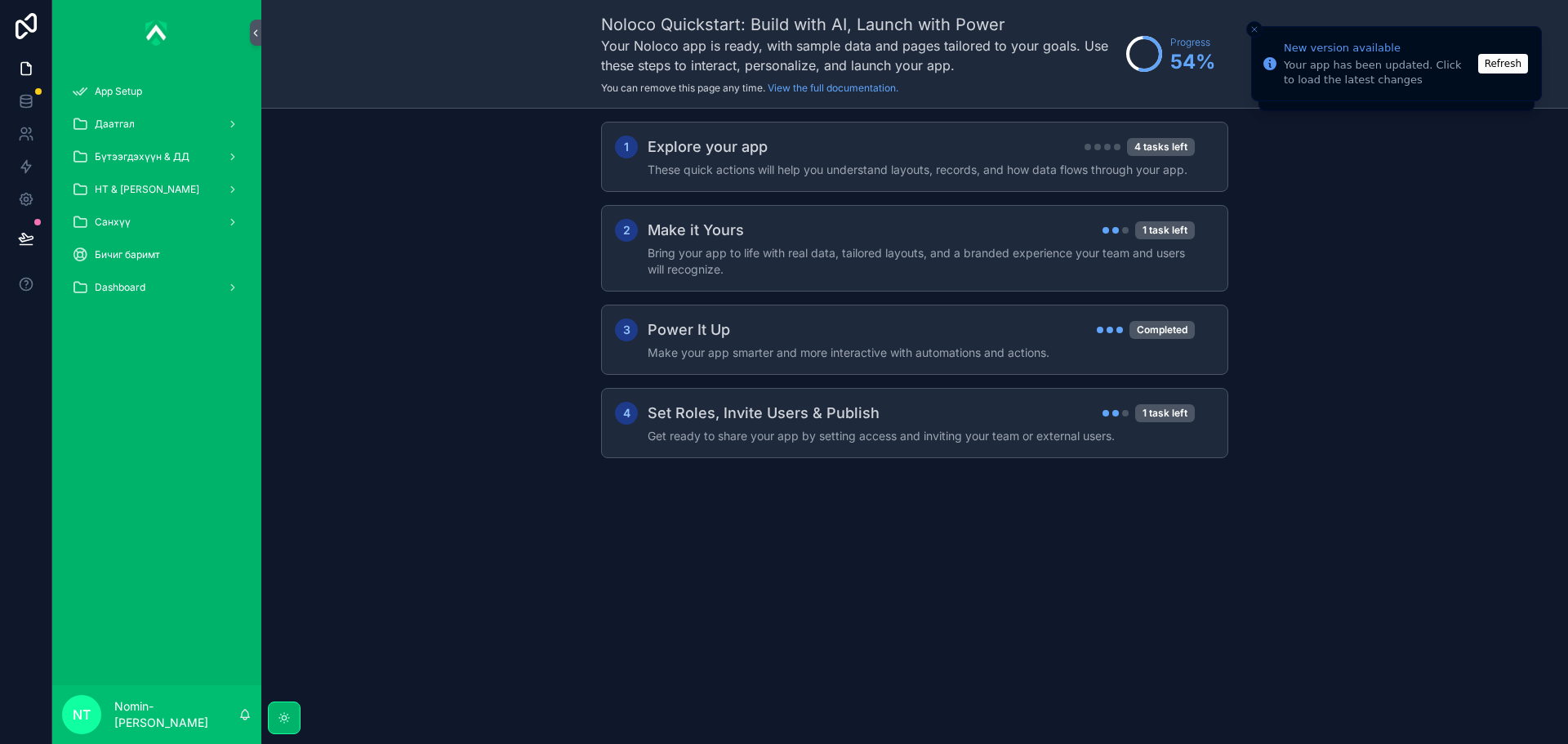
click at [465, 335] on div "1 Explore your app 4 tasks left These quick actions will help you understand la…" at bounding box center [914, 306] width 1306 height 395
click at [16, 243] on button at bounding box center [25, 238] width 36 height 46
click at [379, 219] on div "1 Explore your app 4 tasks left These quick actions will help you understand la…" at bounding box center [914, 306] width 1306 height 395
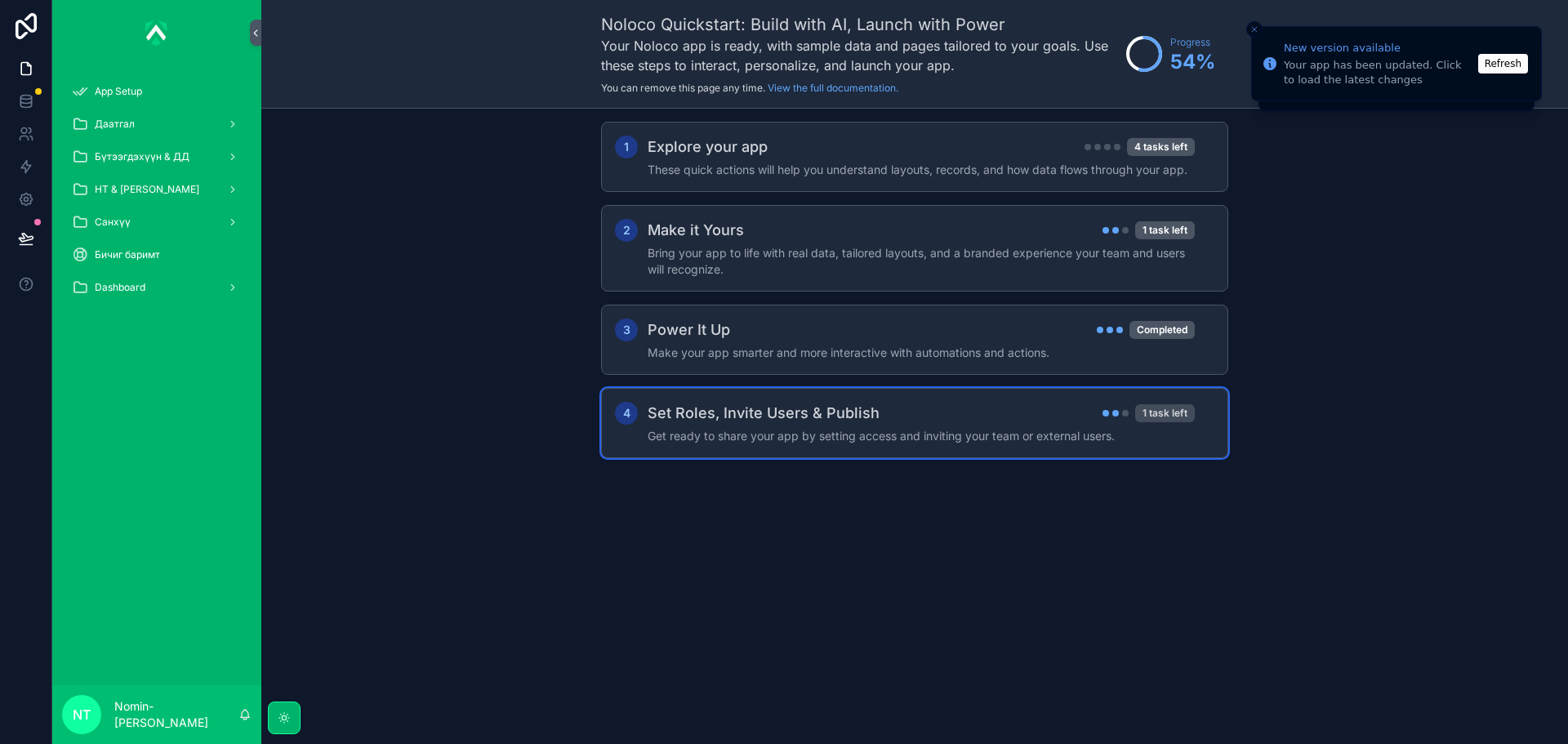
click at [1143, 418] on div "1 task left" at bounding box center [1164, 413] width 60 height 18
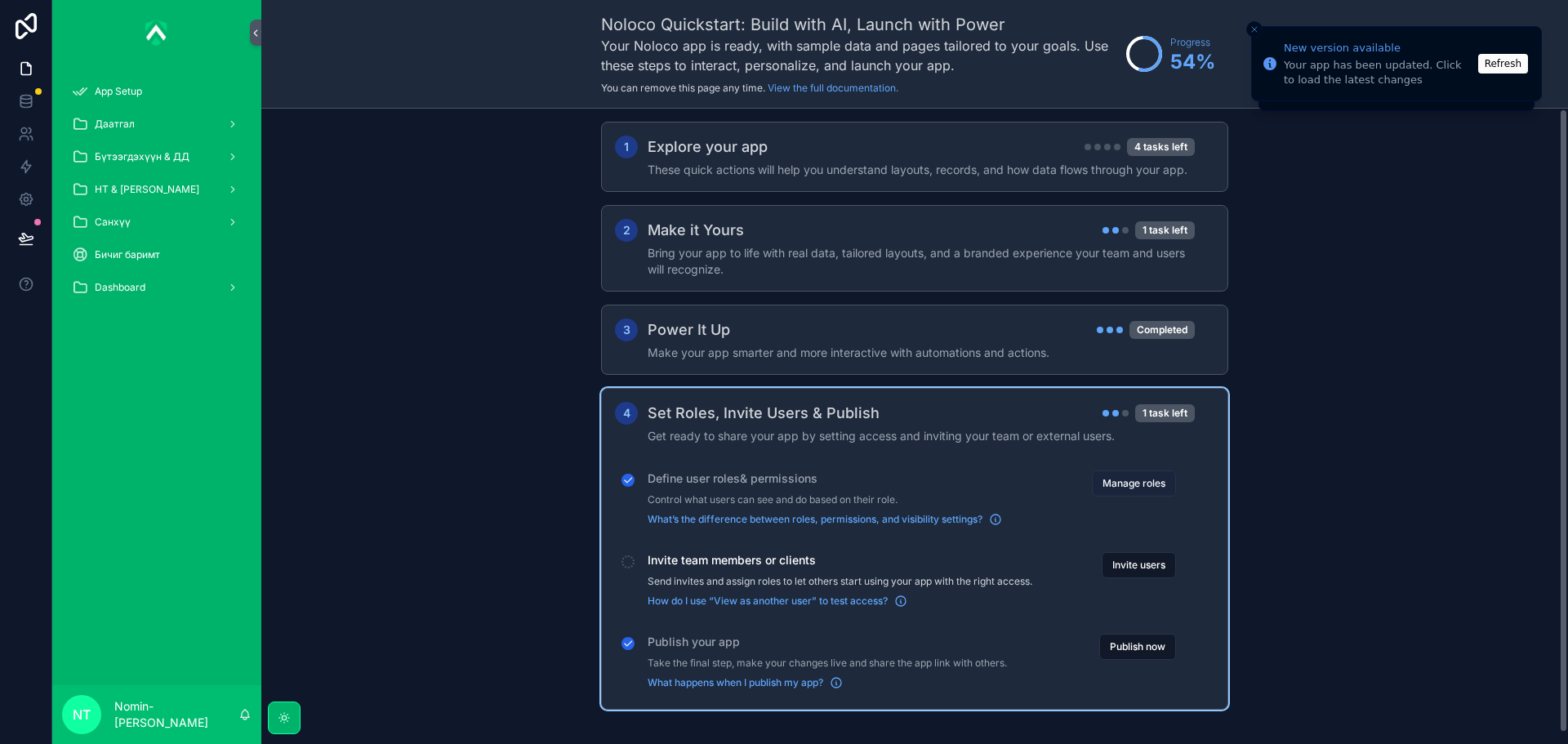
click at [1145, 485] on button "Manage roles" at bounding box center [1134, 484] width 84 height 26
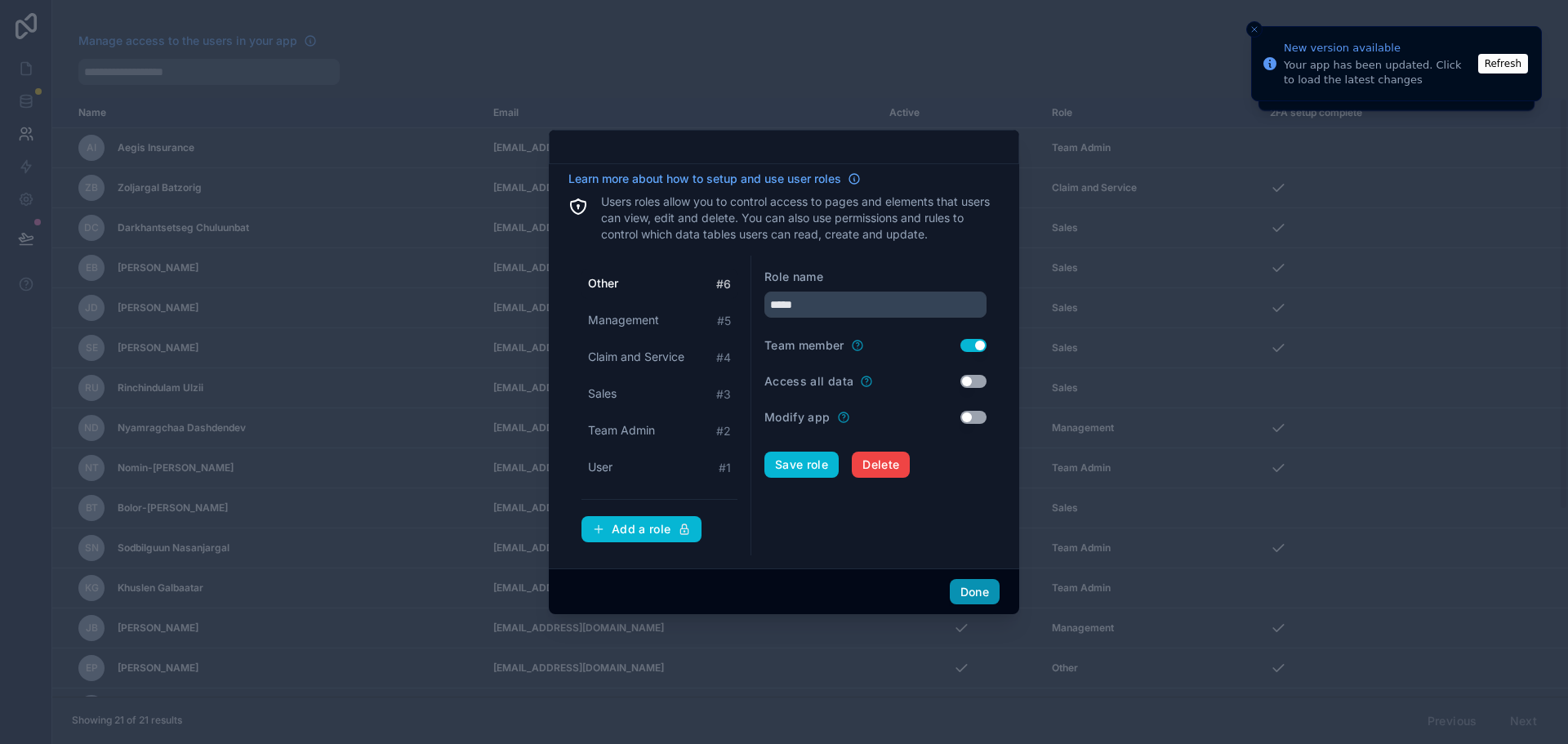
click at [974, 589] on button "Done" at bounding box center [974, 592] width 49 height 26
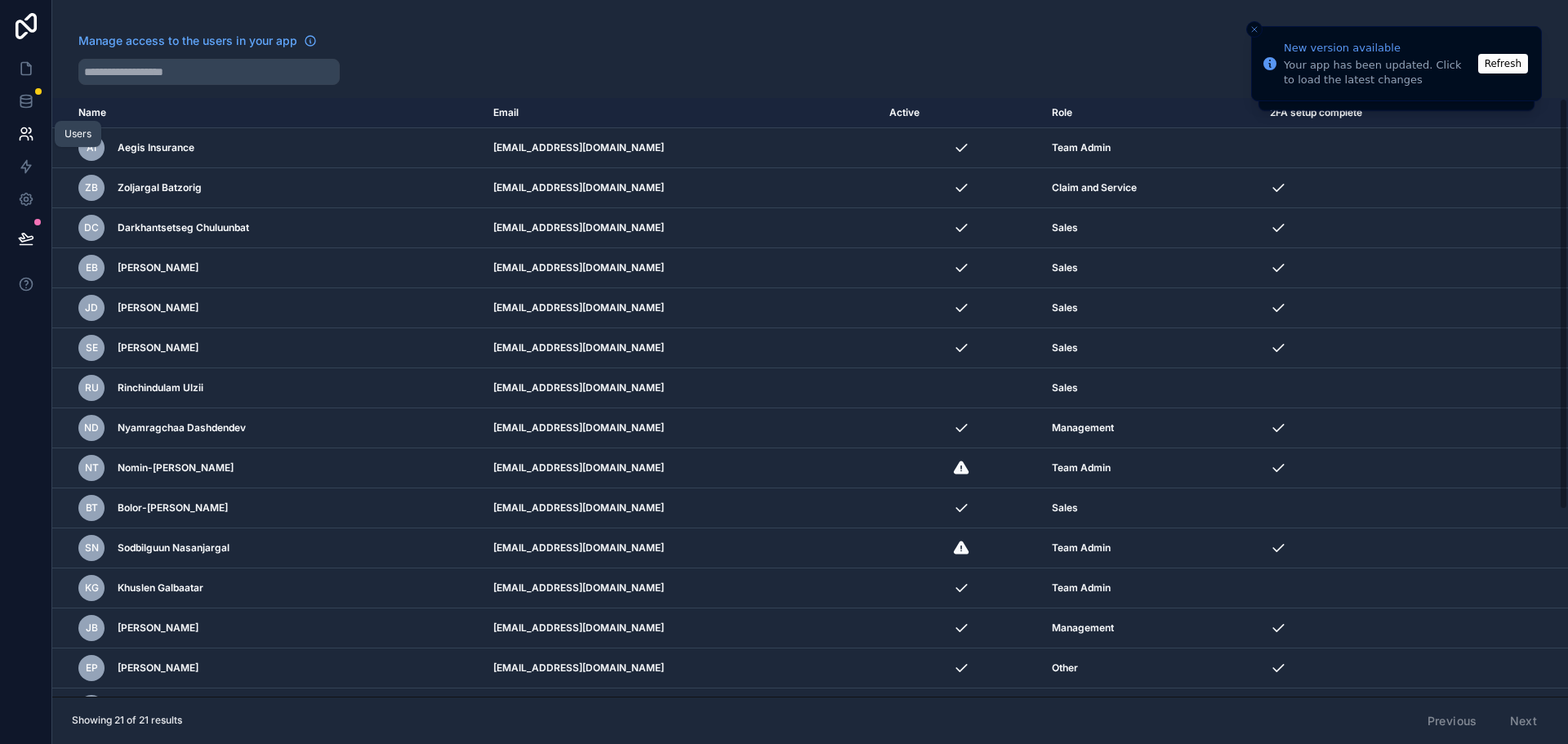
click at [16, 123] on link at bounding box center [25, 134] width 51 height 33
click at [16, 95] on link at bounding box center [25, 101] width 51 height 33
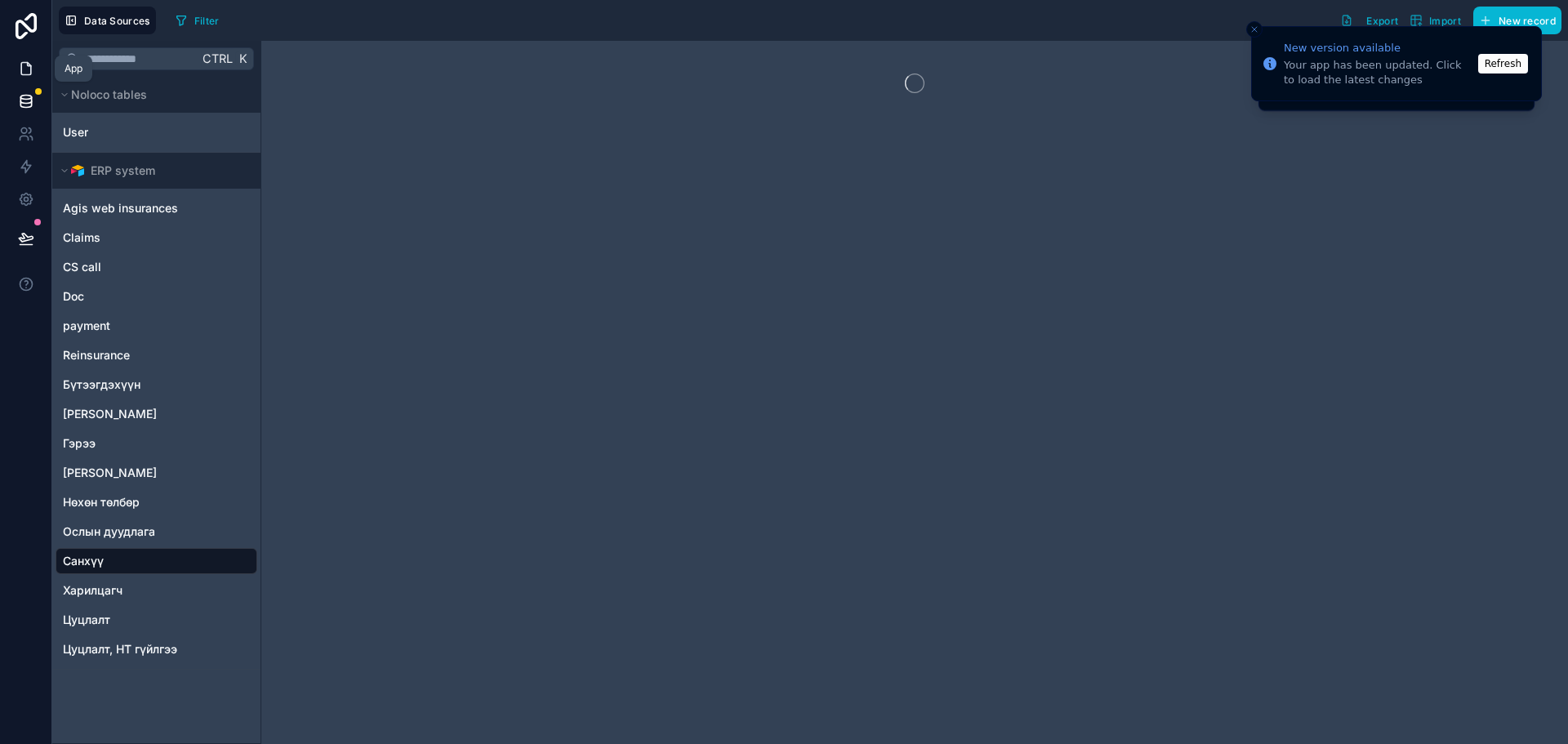
click at [20, 69] on icon at bounding box center [26, 69] width 16 height 16
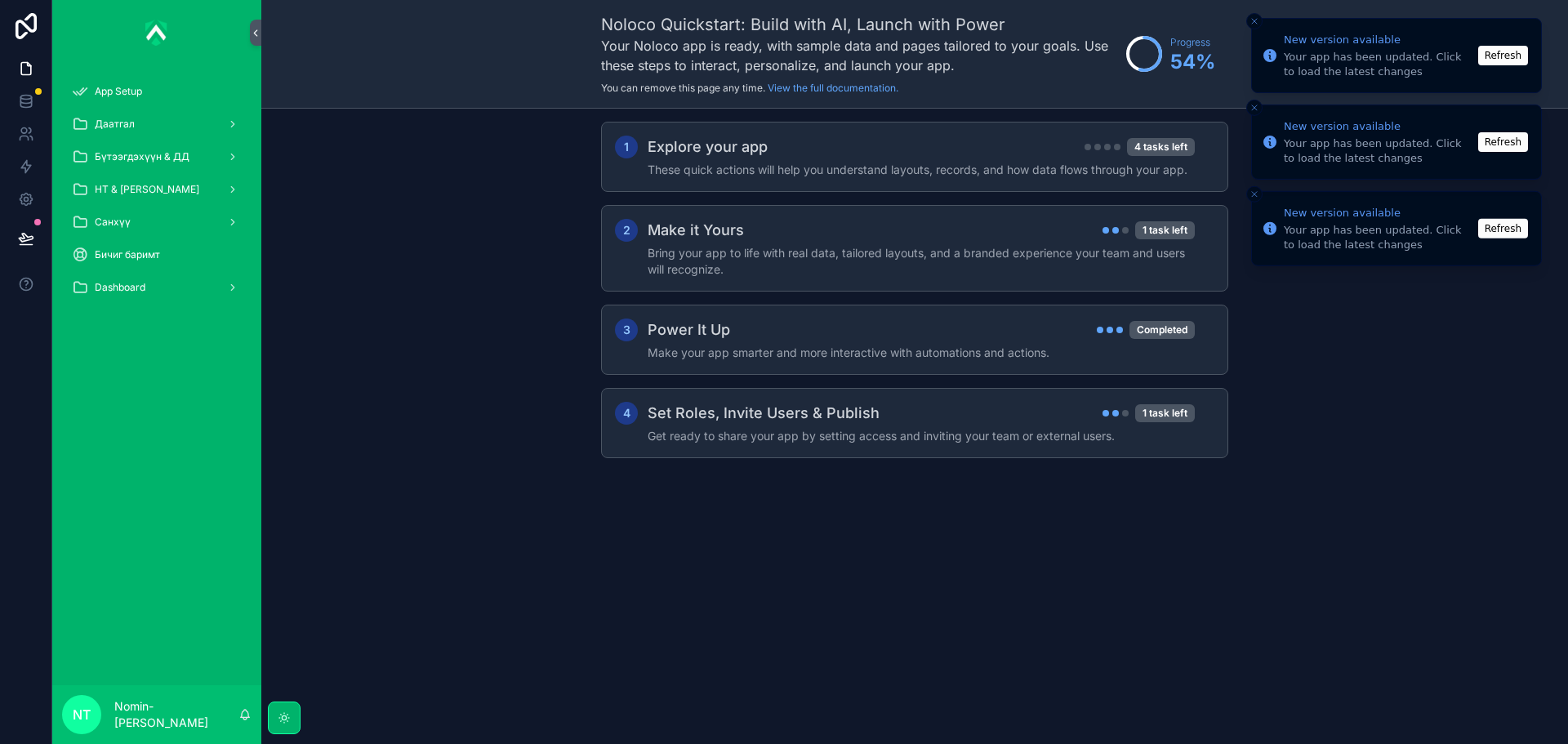
click at [1527, 56] on button "Refresh" at bounding box center [1502, 55] width 49 height 20
click at [1493, 56] on button "Refresh" at bounding box center [1502, 55] width 49 height 20
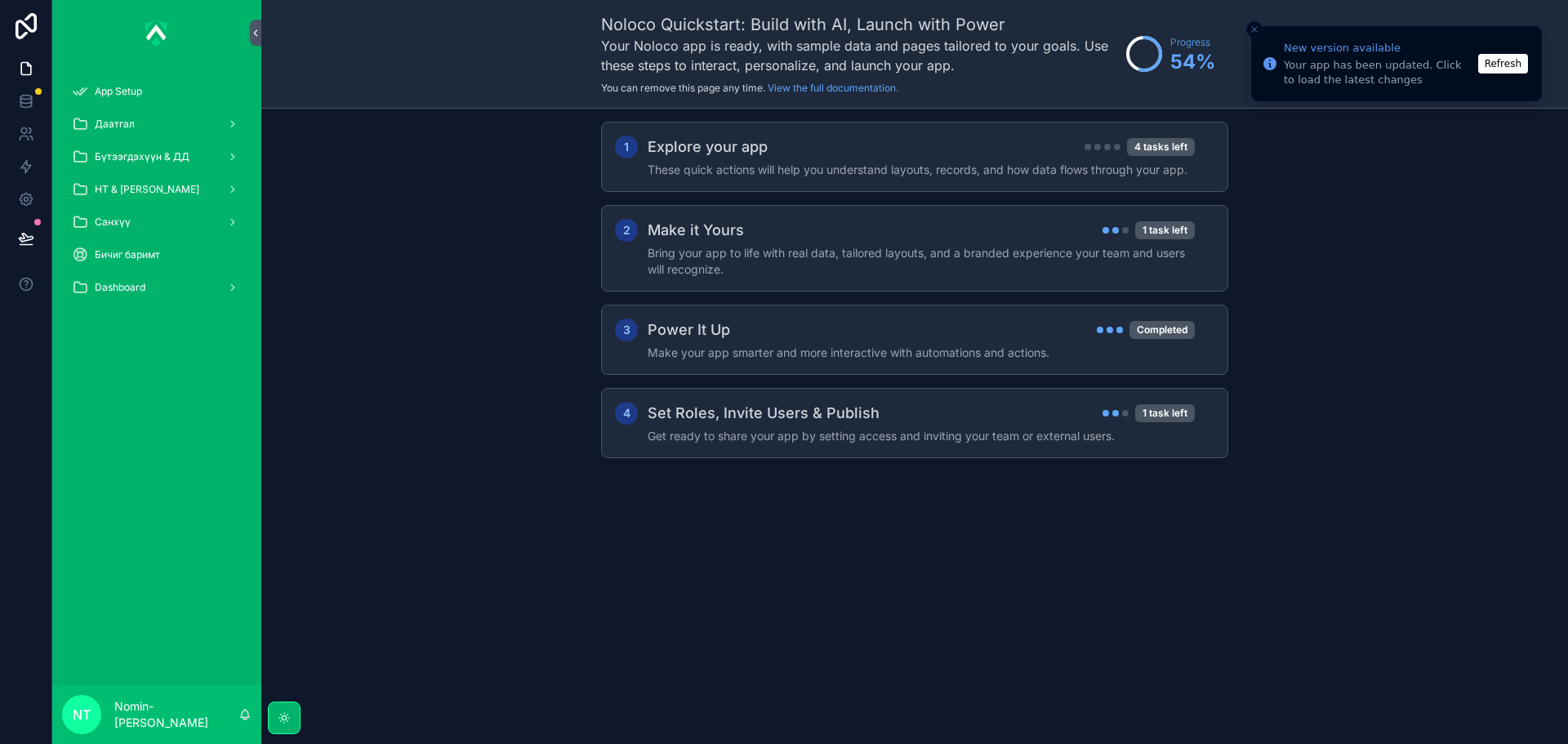
click at [1493, 56] on button "Refresh" at bounding box center [1502, 63] width 49 height 20
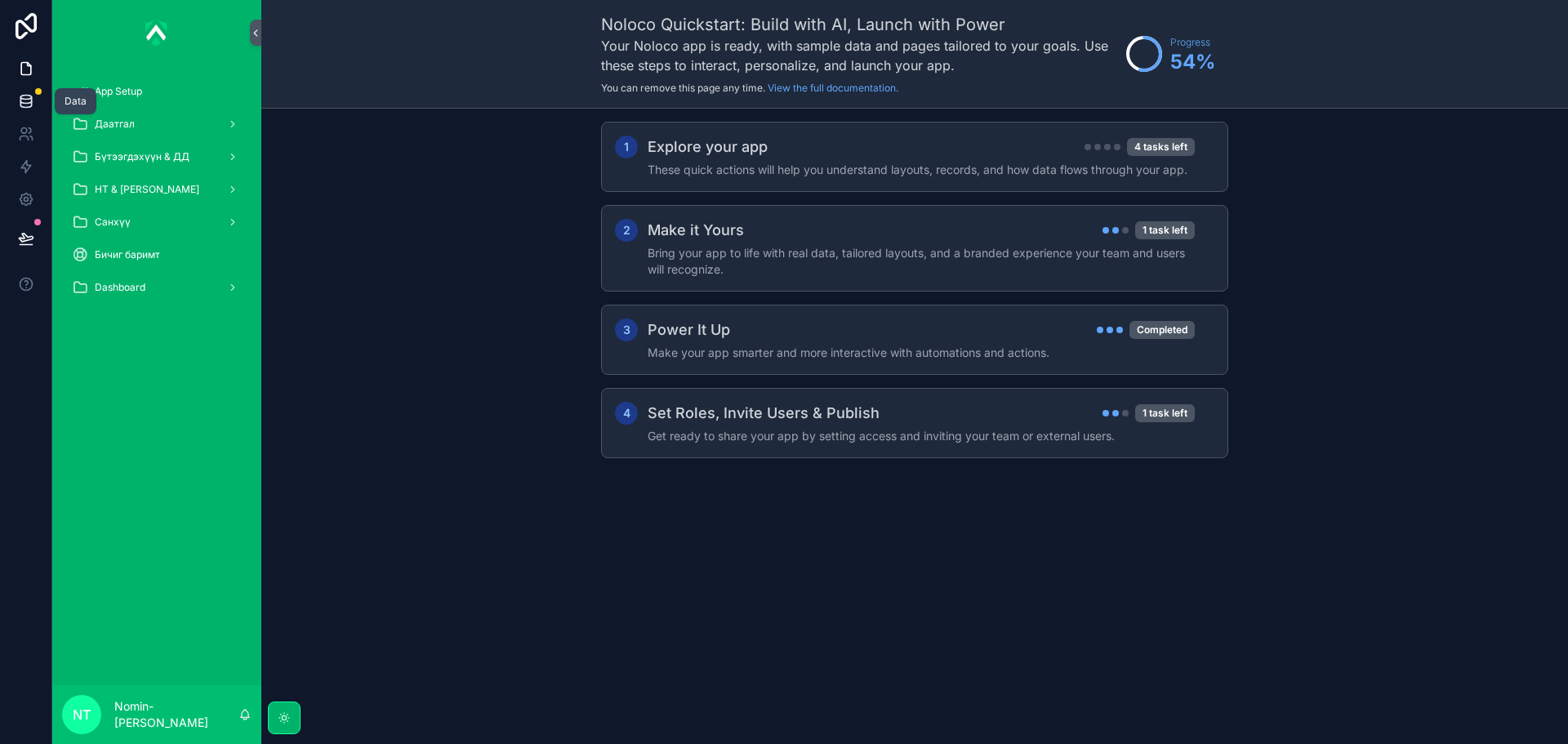
click at [33, 105] on icon at bounding box center [26, 101] width 16 height 16
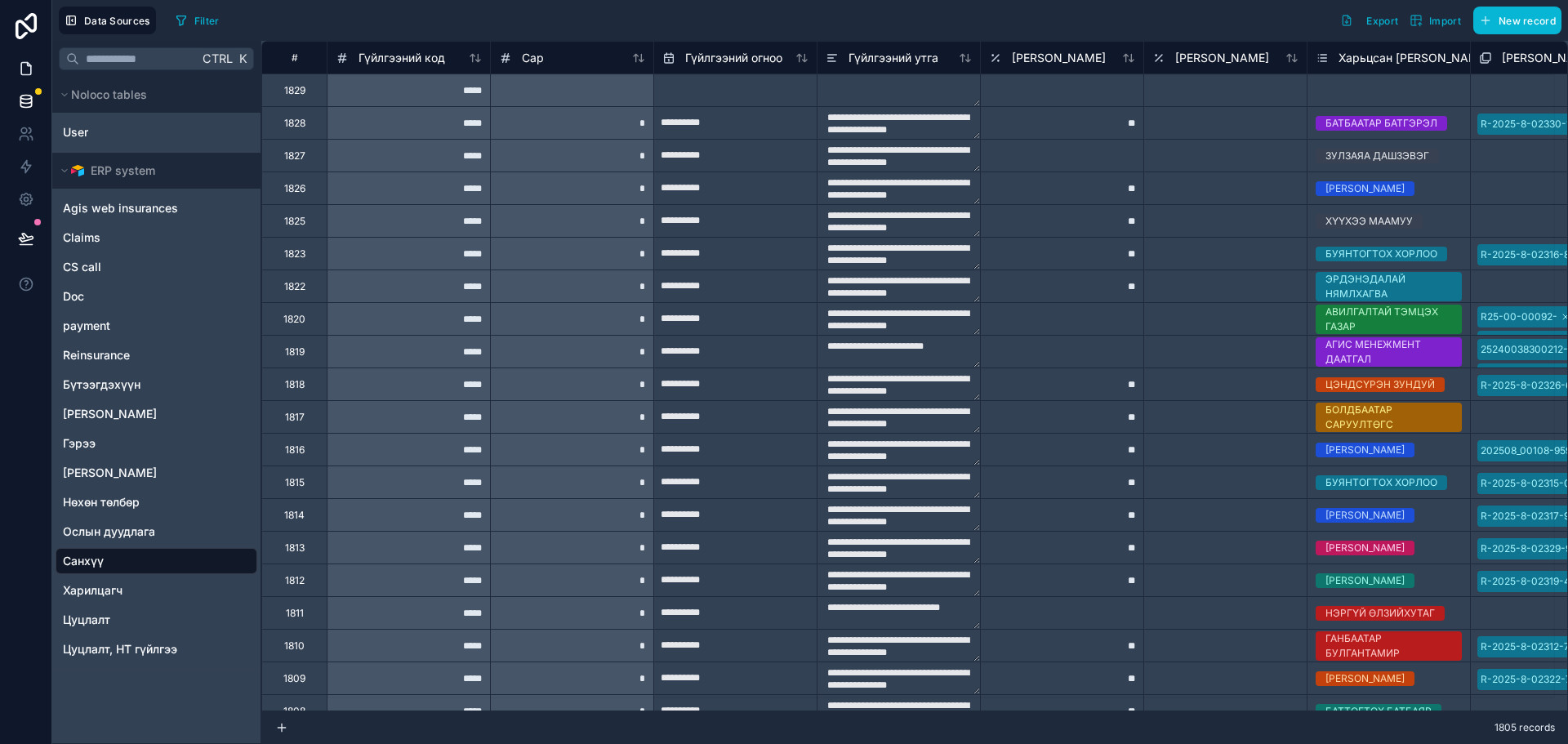
click at [17, 62] on link at bounding box center [25, 69] width 51 height 33
